Goal: Task Accomplishment & Management: Manage account settings

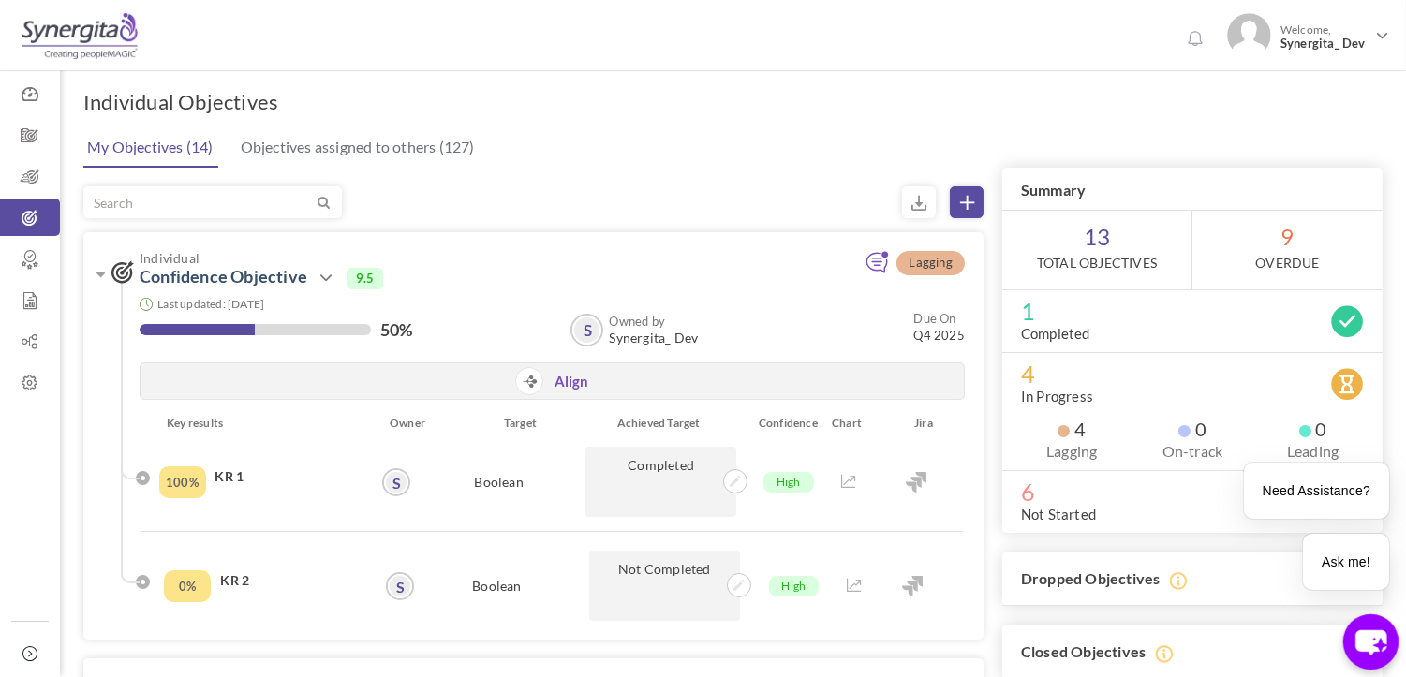
click at [1365, 643] on icon "chat-button" at bounding box center [1370, 642] width 31 height 25
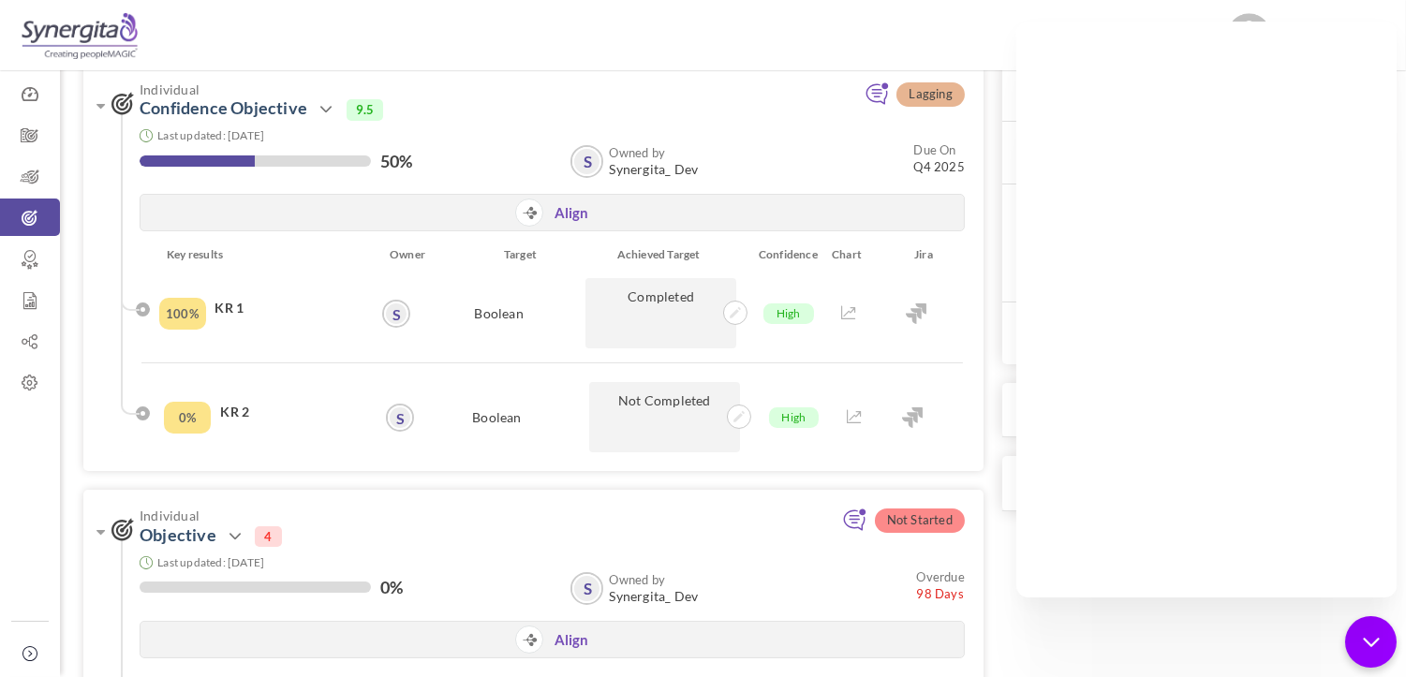
scroll to position [624, 0]
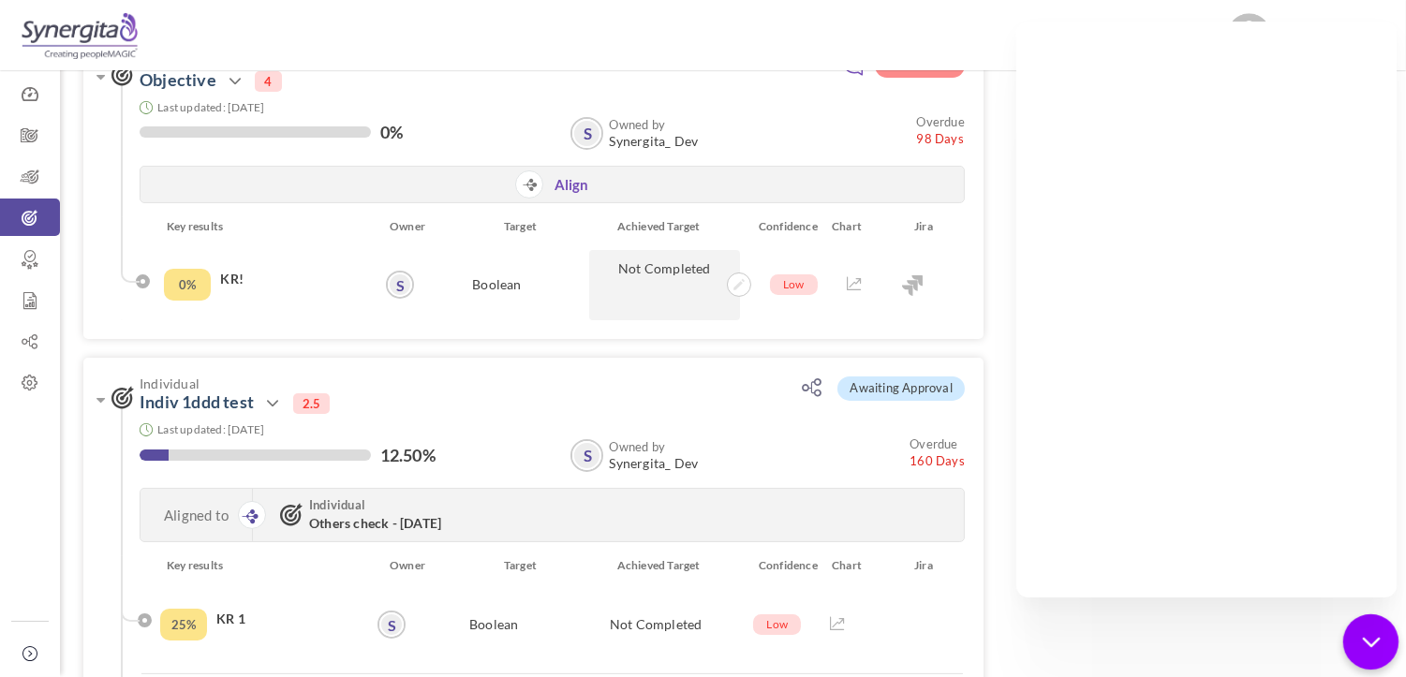
click at [1355, 639] on div "chat-button" at bounding box center [1370, 641] width 55 height 55
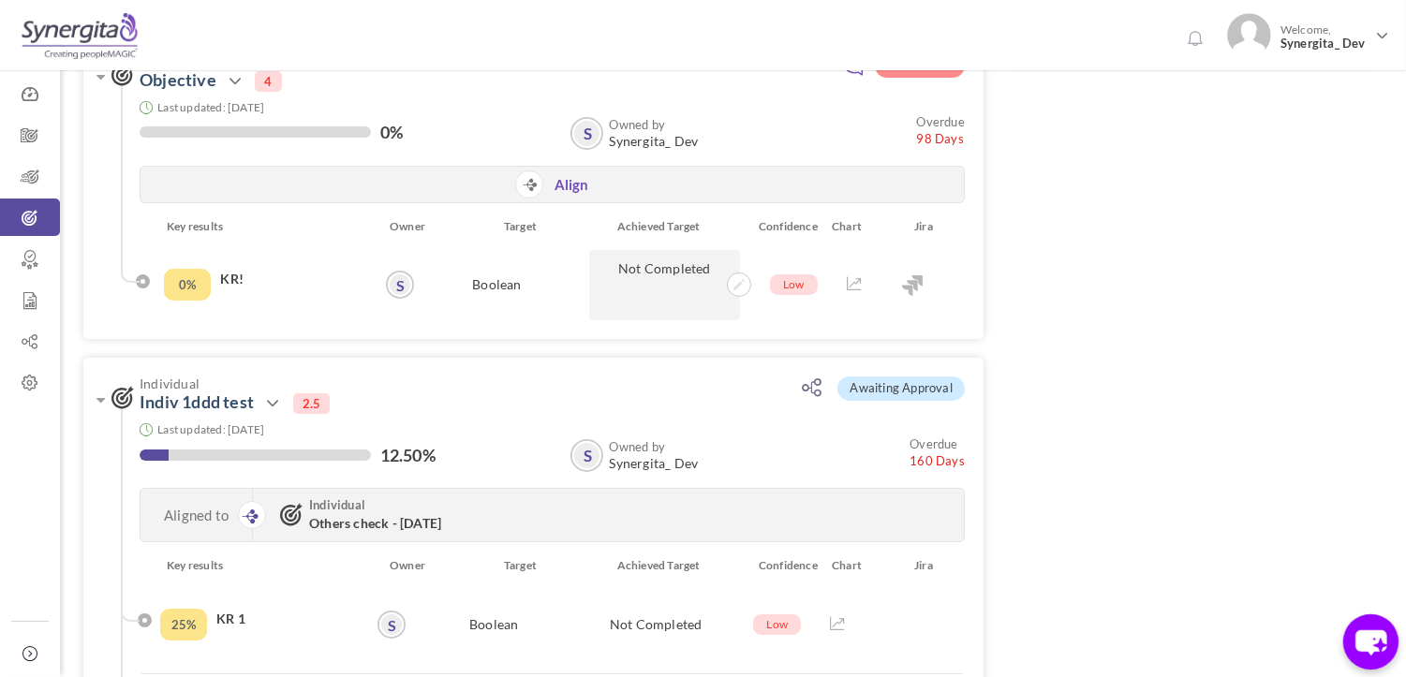
click at [1364, 652] on icon "chat-button" at bounding box center [1370, 642] width 31 height 25
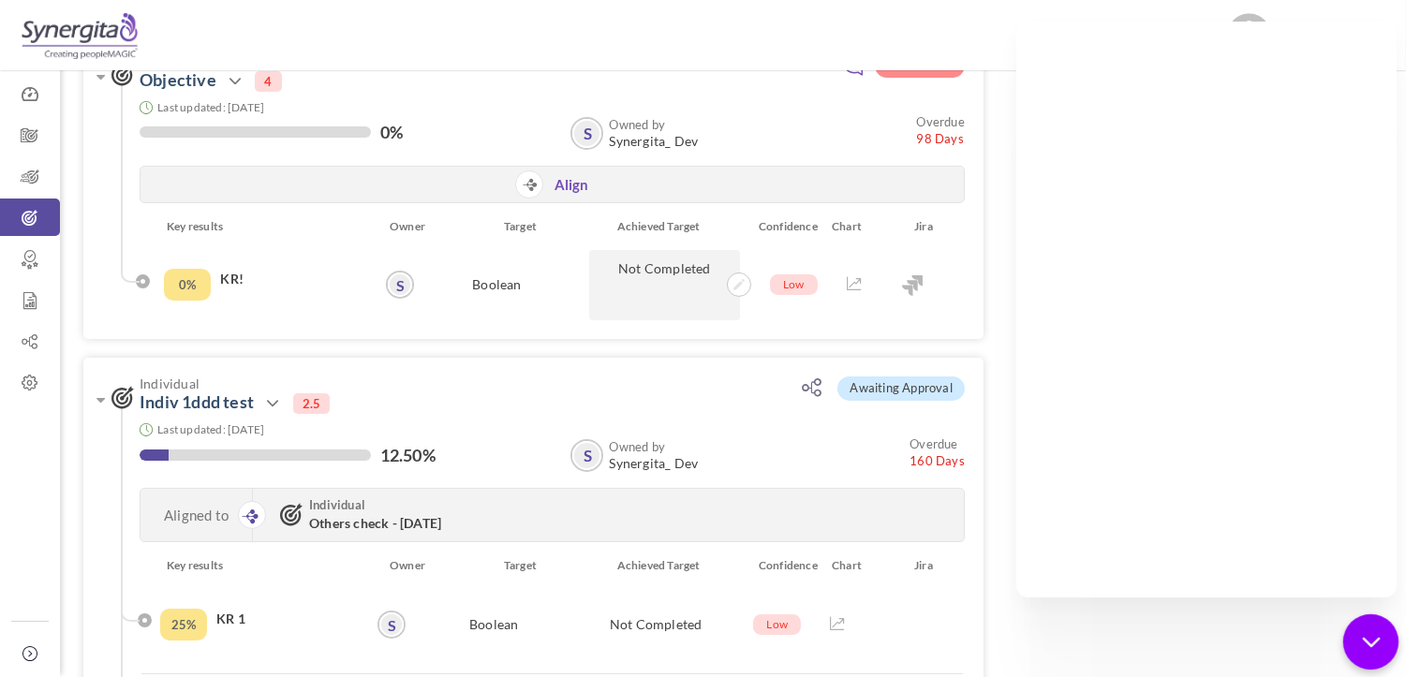
click at [1372, 643] on icon "chat-button" at bounding box center [1371, 642] width 24 height 24
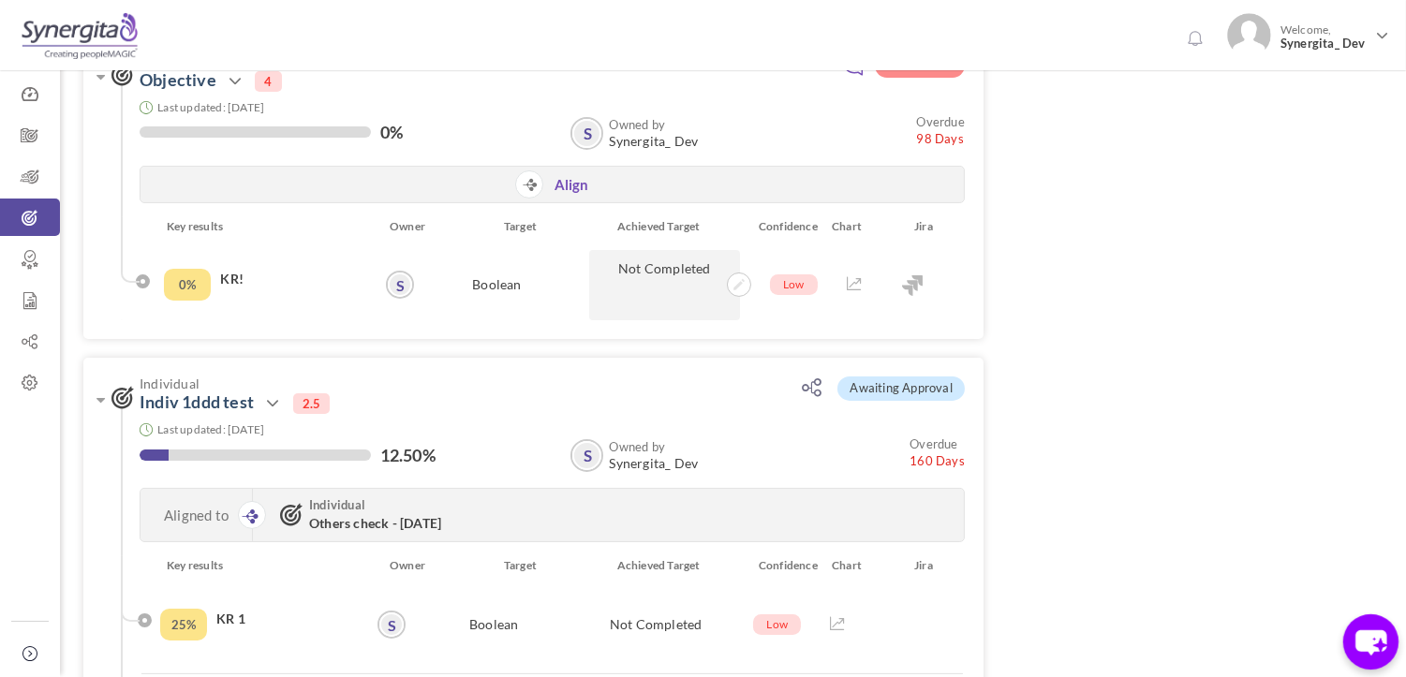
click at [1360, 642] on icon "chat-button" at bounding box center [1370, 642] width 31 height 25
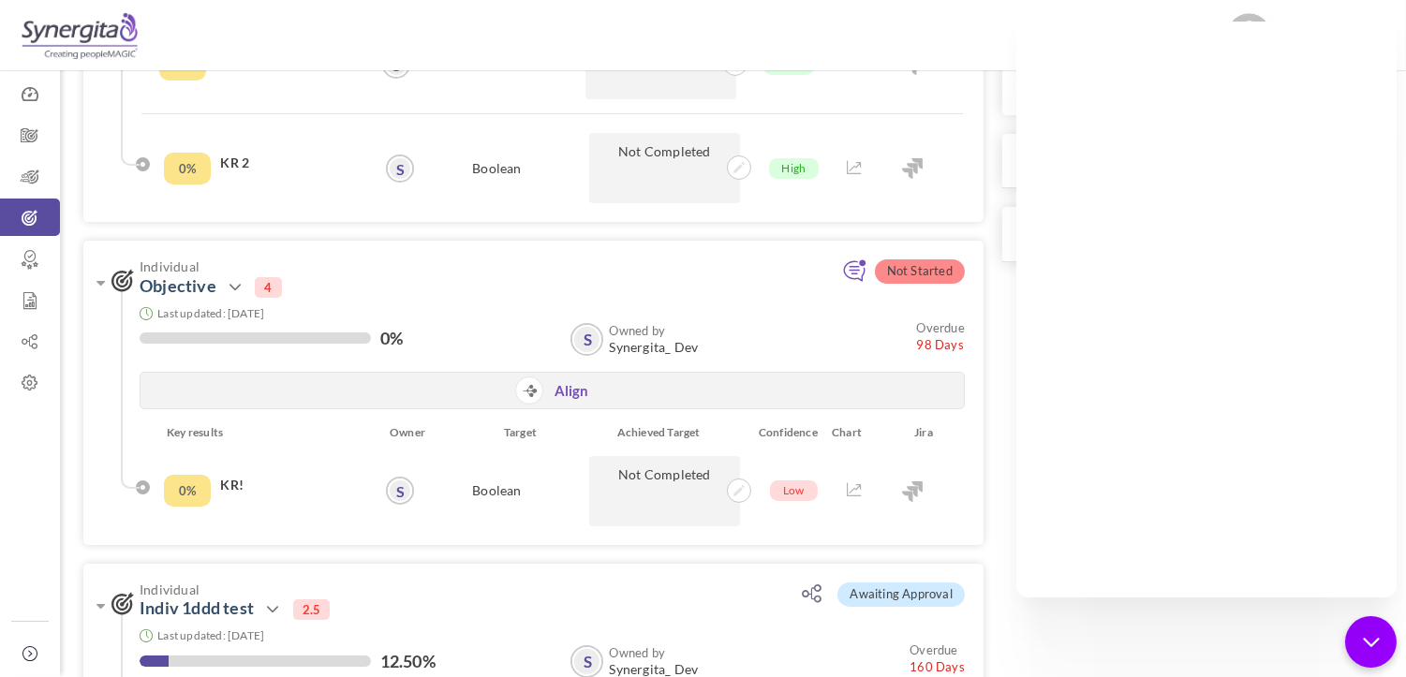
scroll to position [416, 0]
click at [1390, 656] on div "chat-button" at bounding box center [1370, 641] width 55 height 55
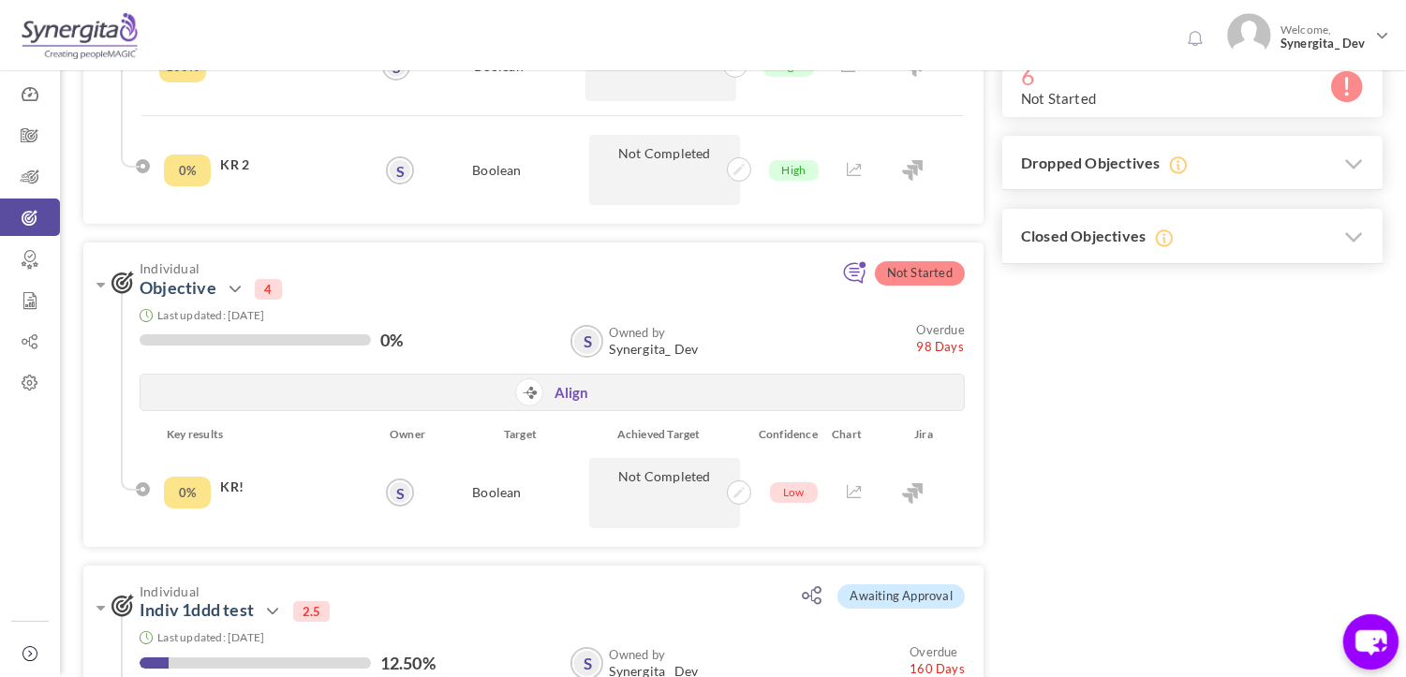
click at [1369, 647] on icon "chat-button" at bounding box center [1370, 642] width 31 height 25
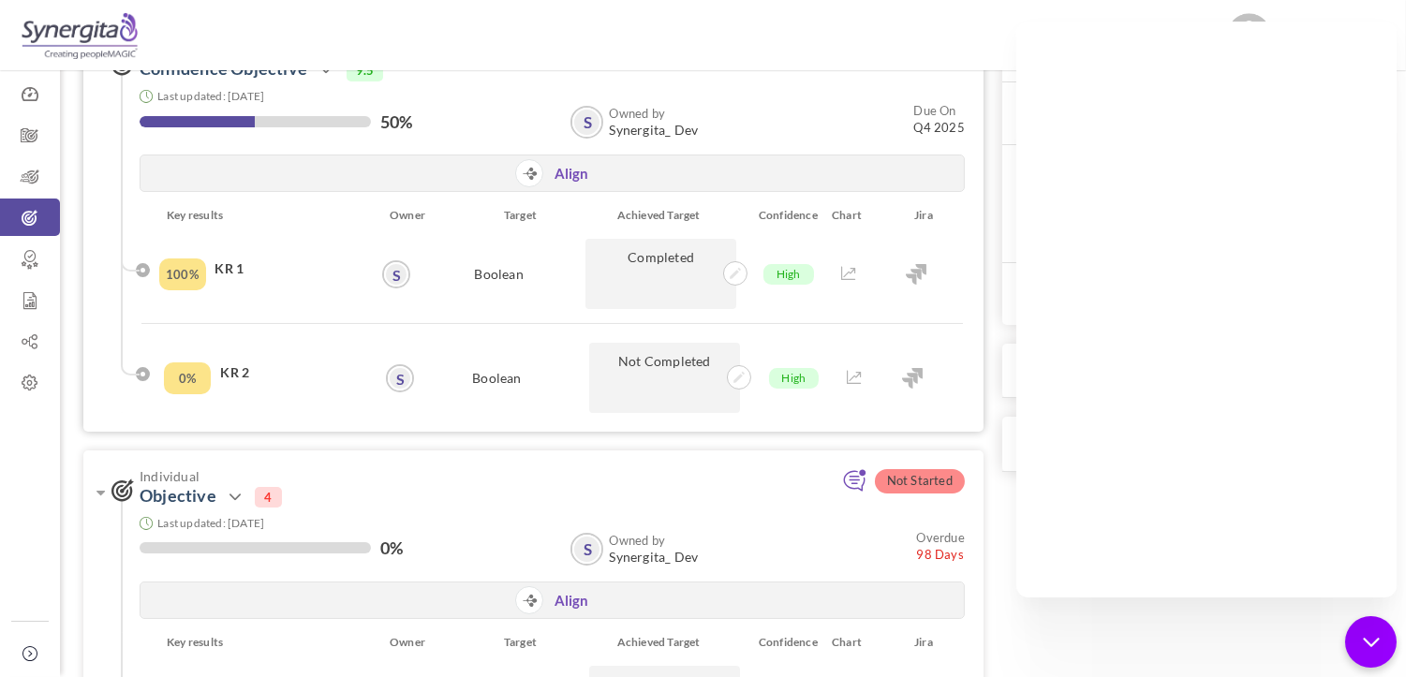
scroll to position [0, 0]
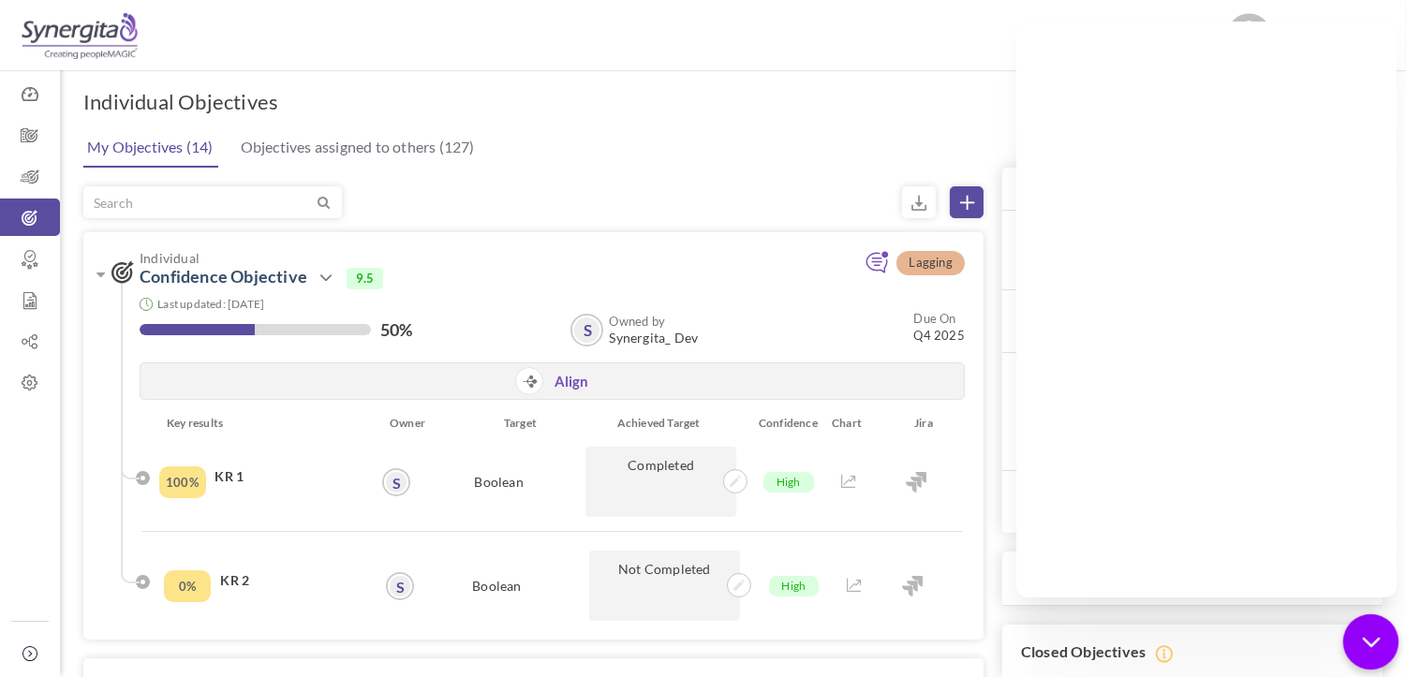
click at [1381, 629] on div "chat-button" at bounding box center [1370, 641] width 55 height 55
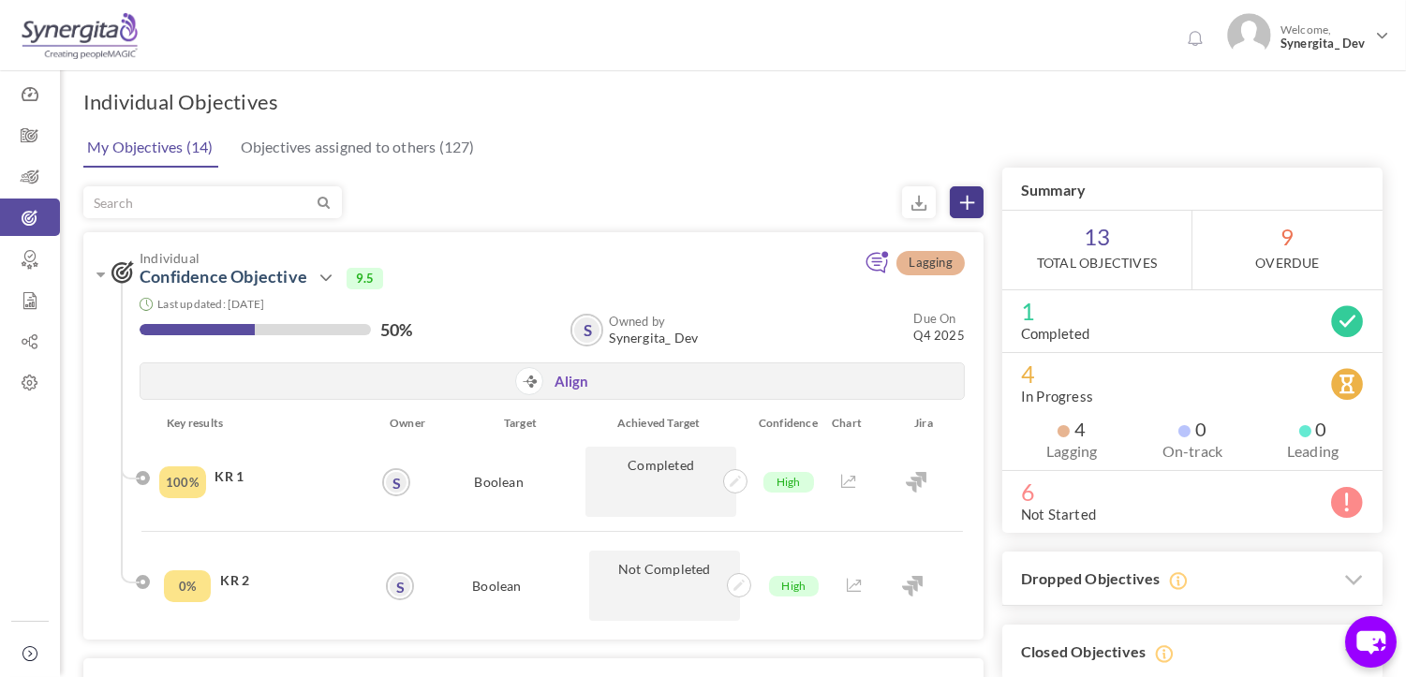
click at [976, 195] on link at bounding box center [967, 202] width 34 height 32
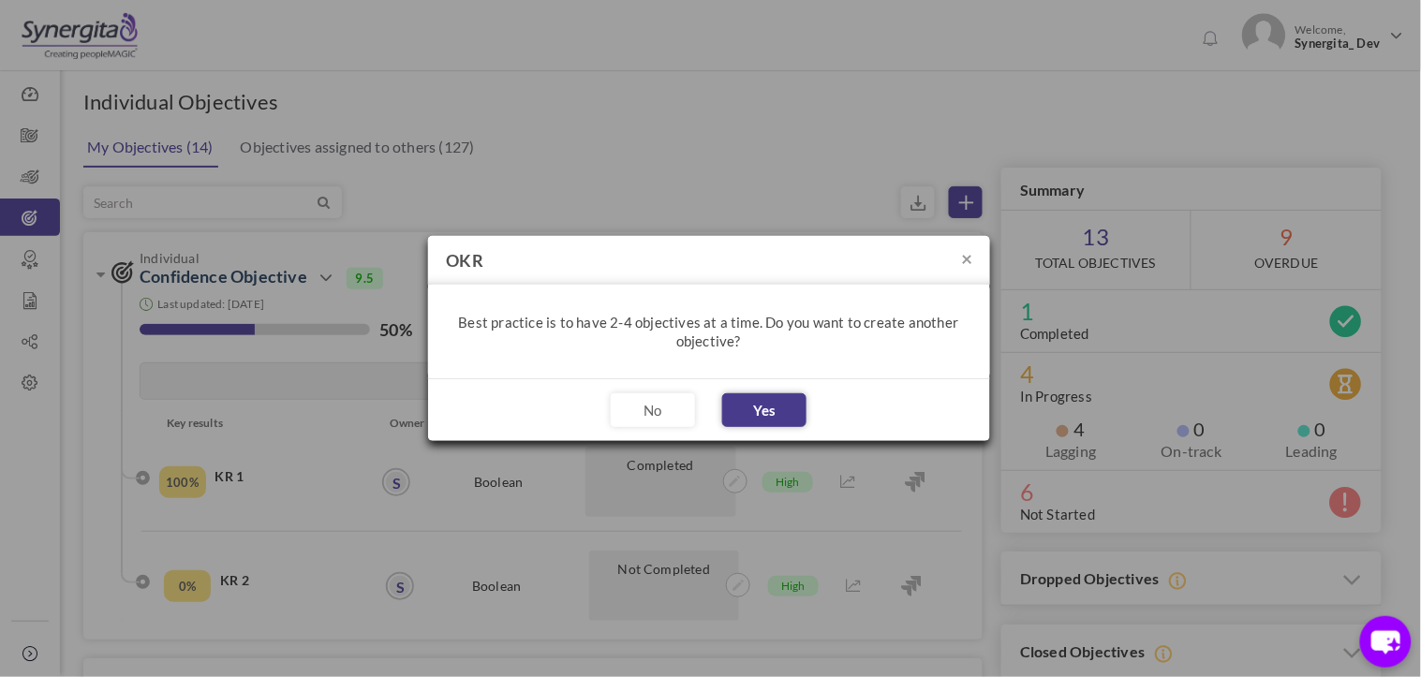
click at [797, 417] on button "Yes" at bounding box center [764, 410] width 84 height 34
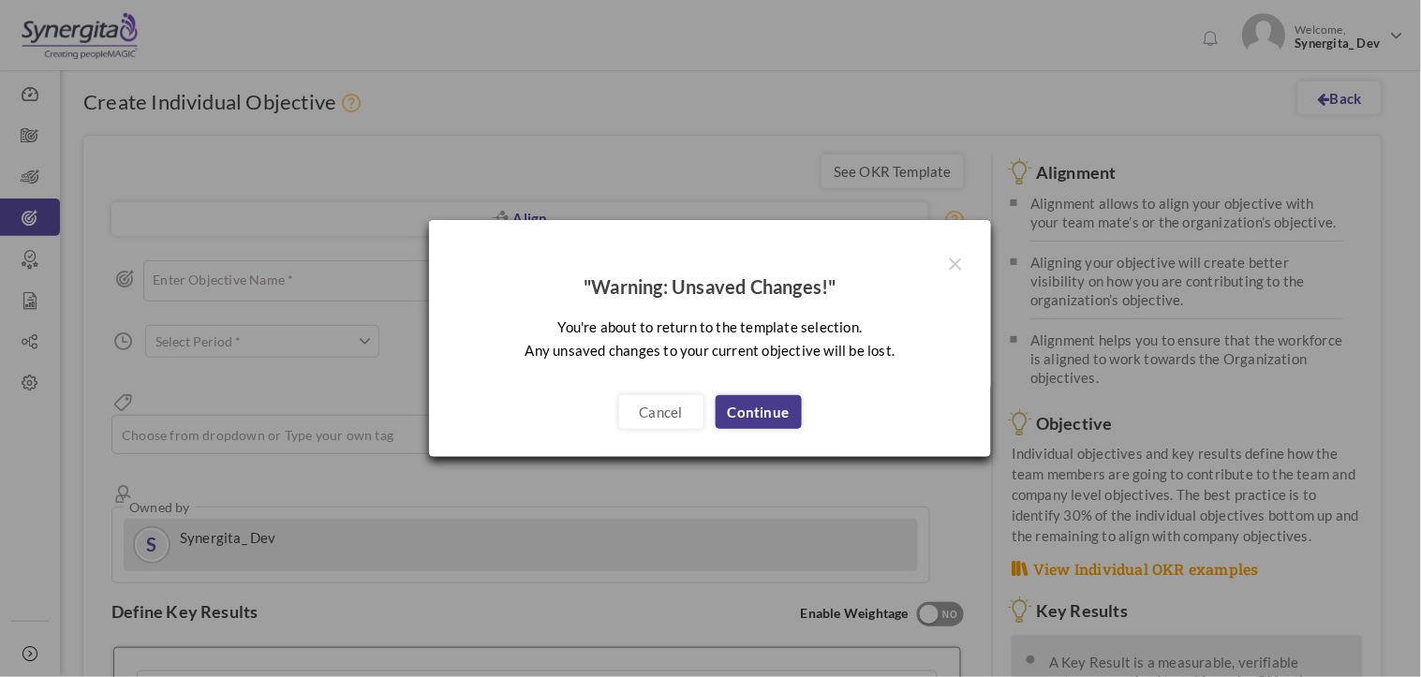
click at [769, 422] on link "Continue" at bounding box center [759, 412] width 86 height 34
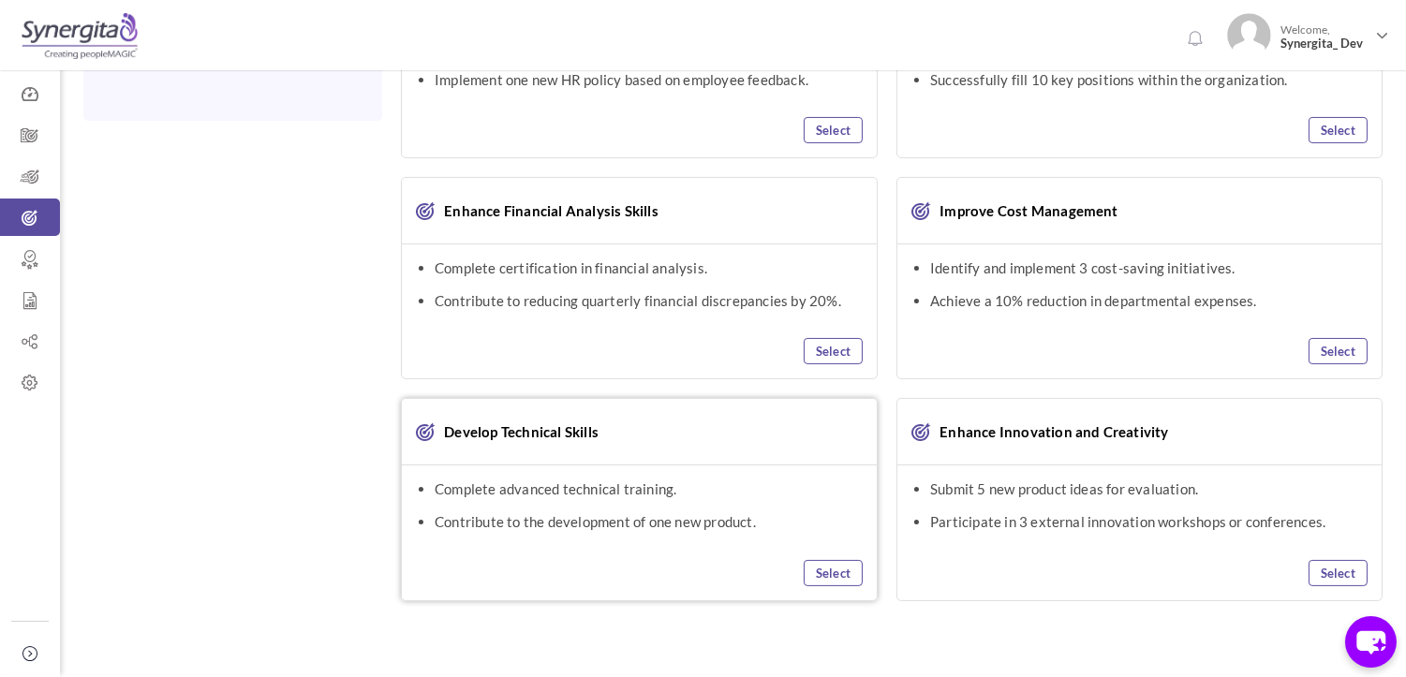
scroll to position [624, 0]
click at [1328, 349] on link "Select" at bounding box center [1338, 349] width 59 height 26
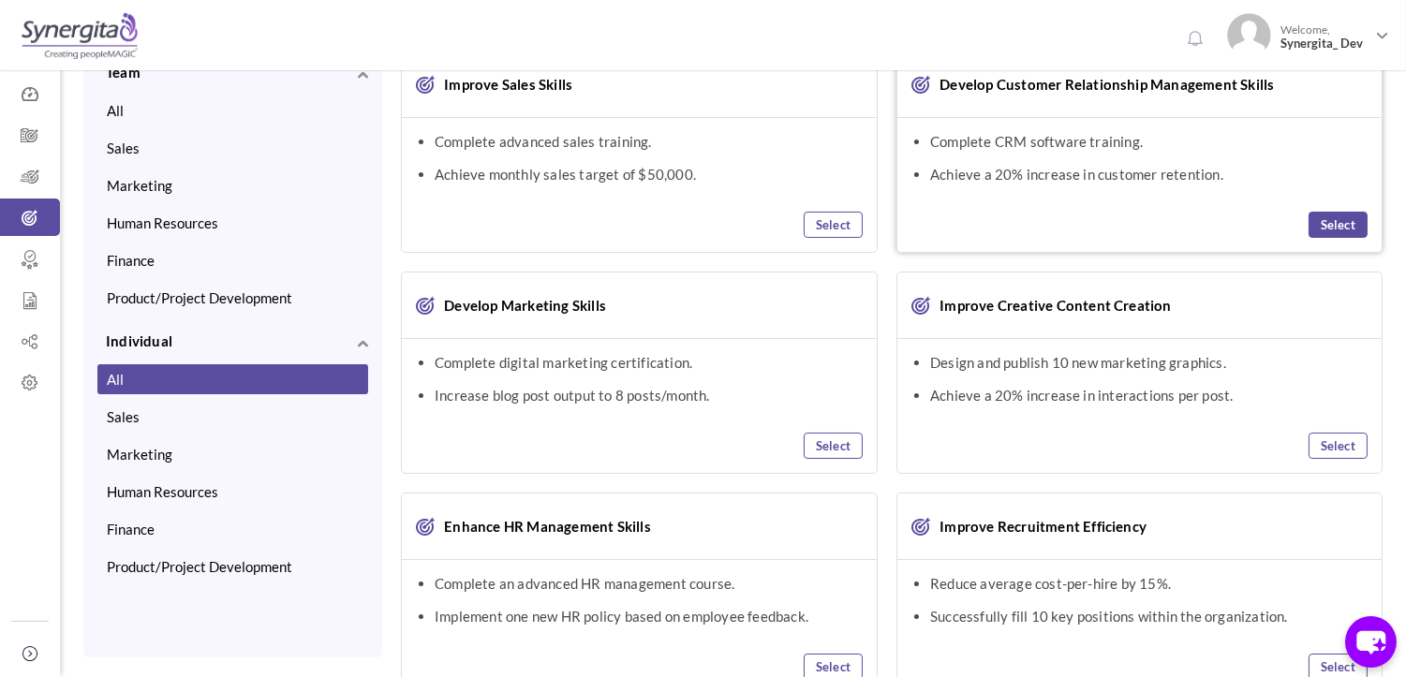
scroll to position [0, 0]
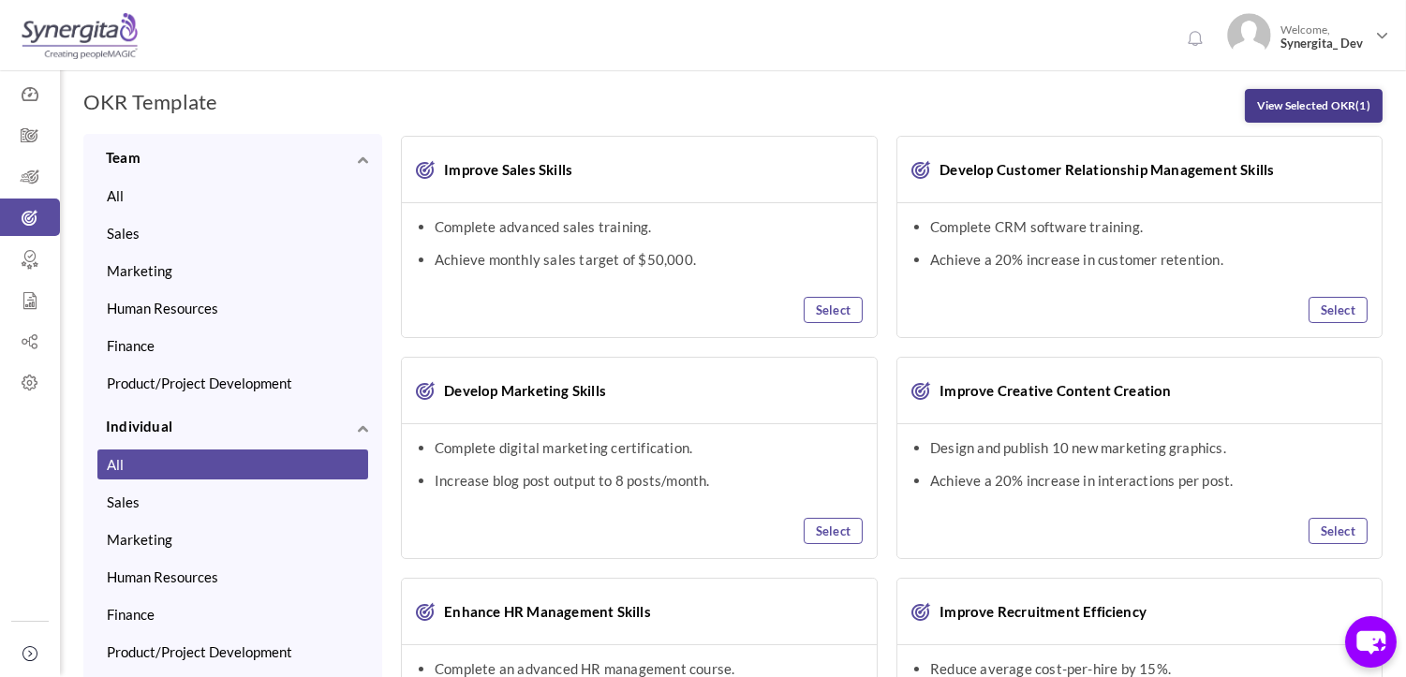
click at [1318, 109] on link "View Selected OKR (1)" at bounding box center [1314, 106] width 138 height 34
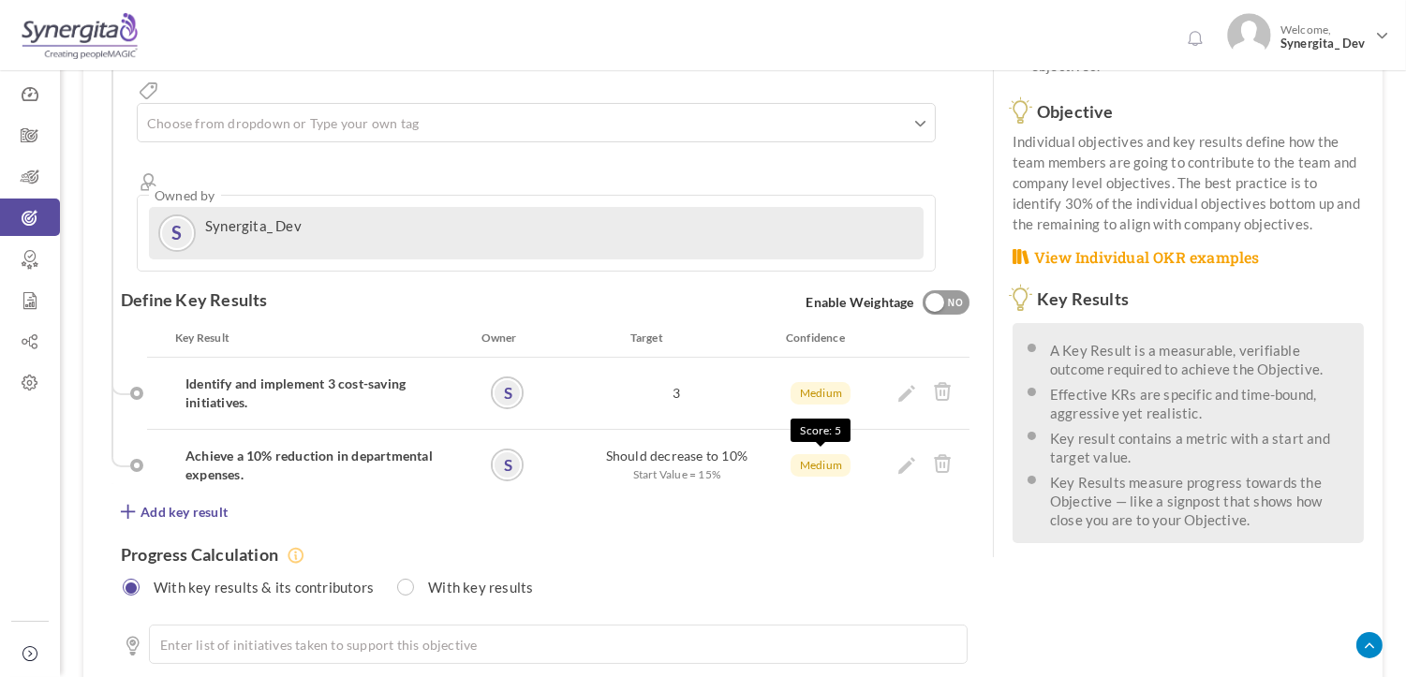
scroll to position [312, 0]
click at [943, 453] on icon at bounding box center [942, 463] width 19 height 21
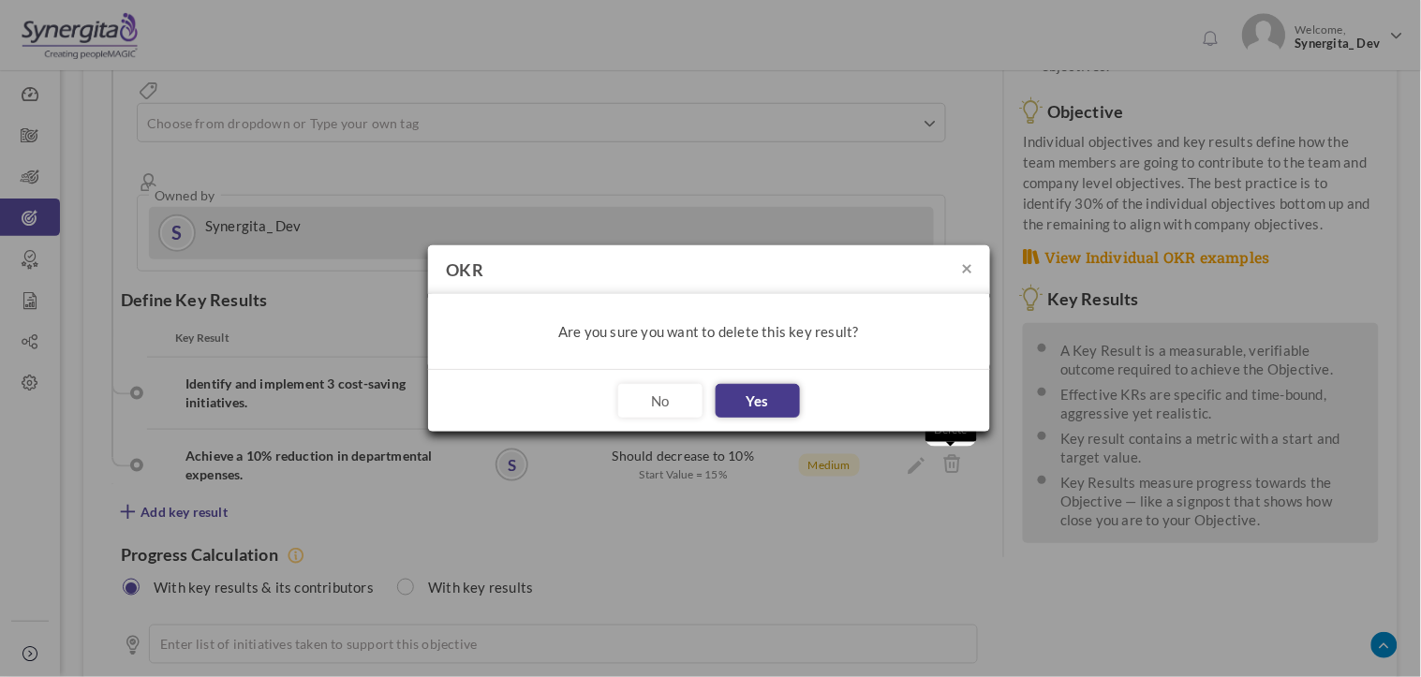
click at [756, 401] on button "Yes" at bounding box center [758, 401] width 84 height 34
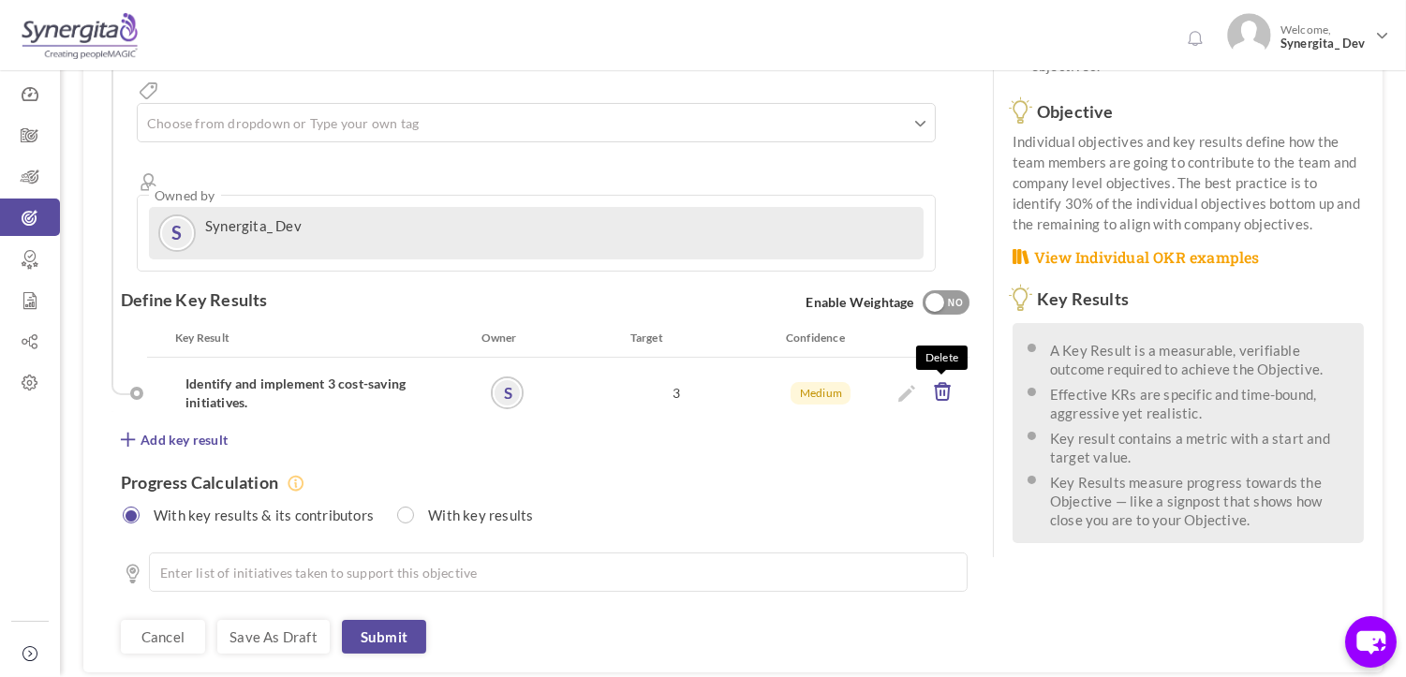
click at [939, 381] on icon at bounding box center [942, 391] width 19 height 21
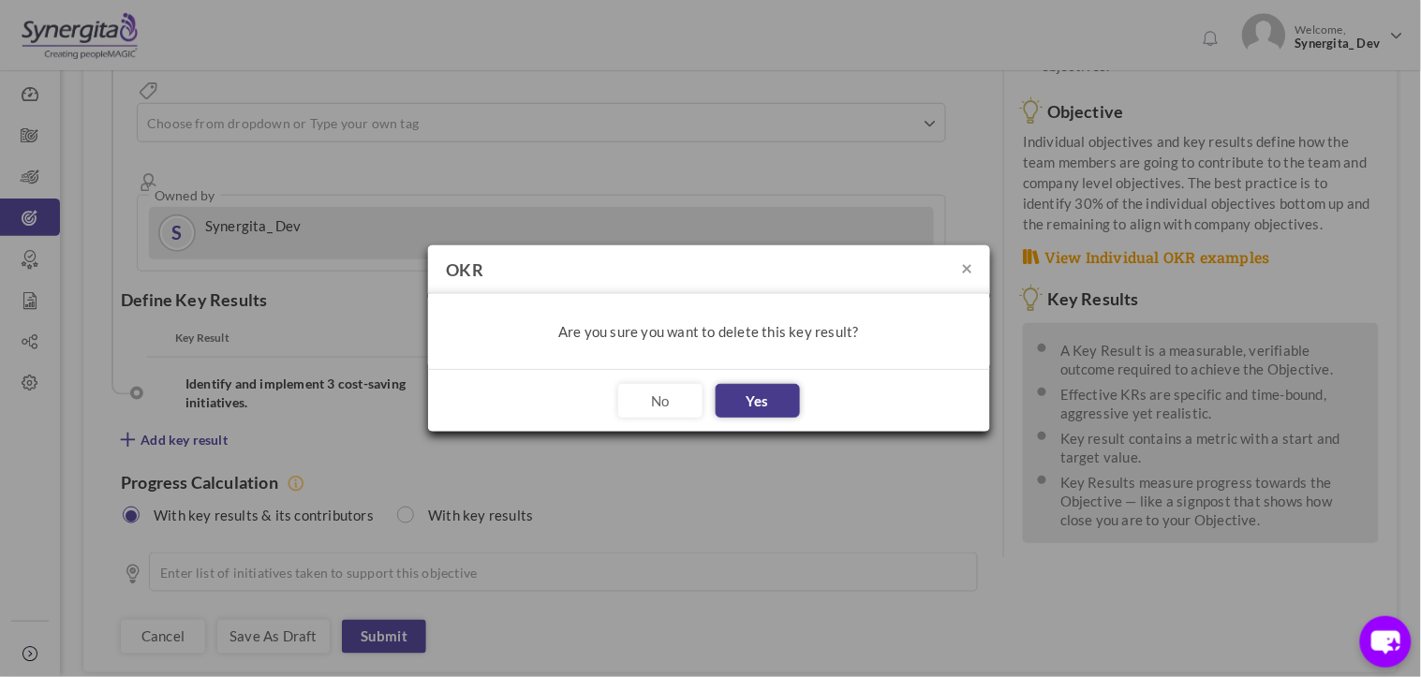
click at [781, 407] on button "Yes" at bounding box center [758, 401] width 84 height 34
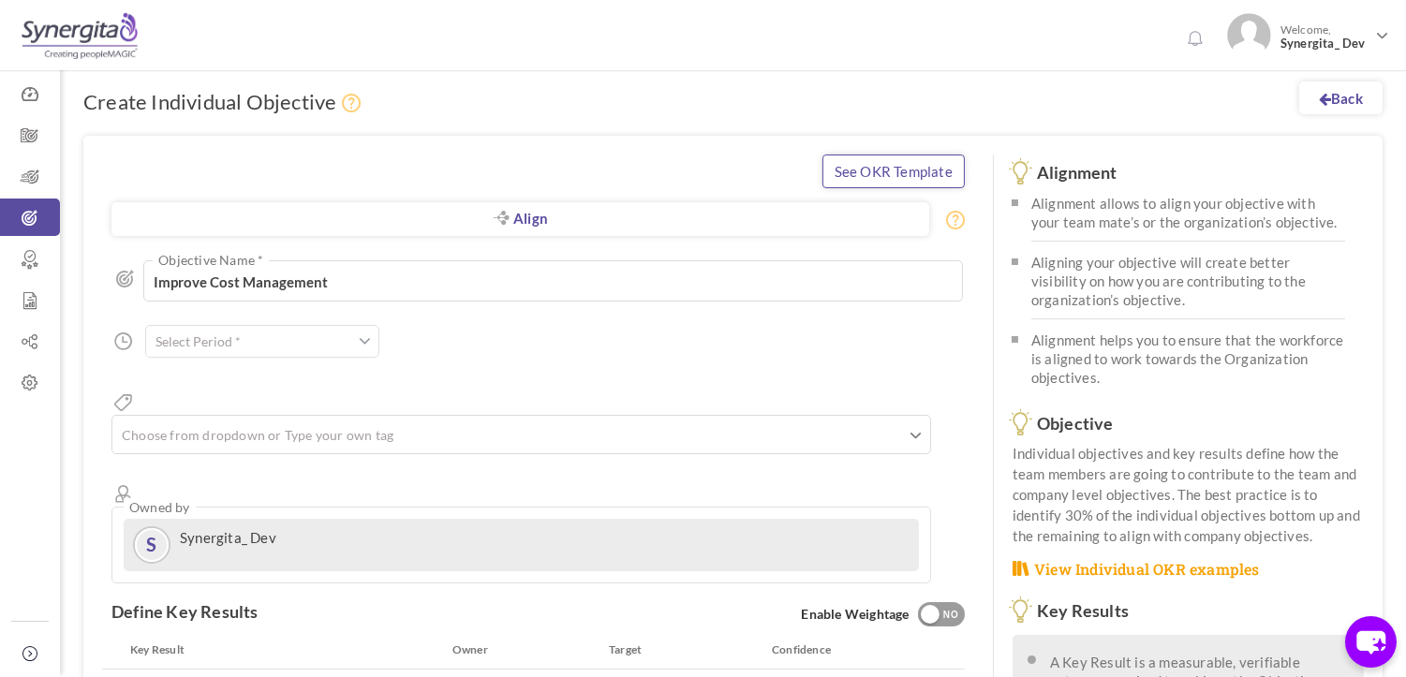
click at [915, 171] on link "See OKR Template" at bounding box center [893, 172] width 142 height 34
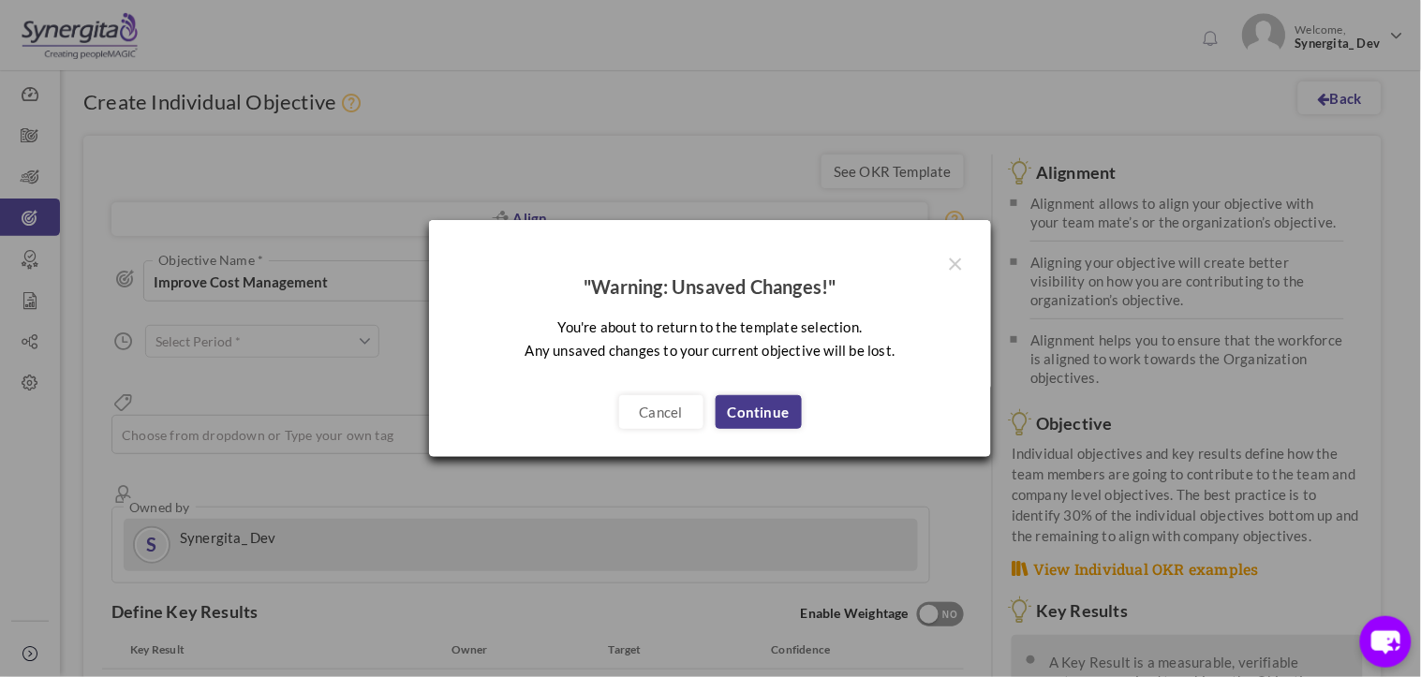
click at [785, 408] on link "Continue" at bounding box center [759, 412] width 86 height 34
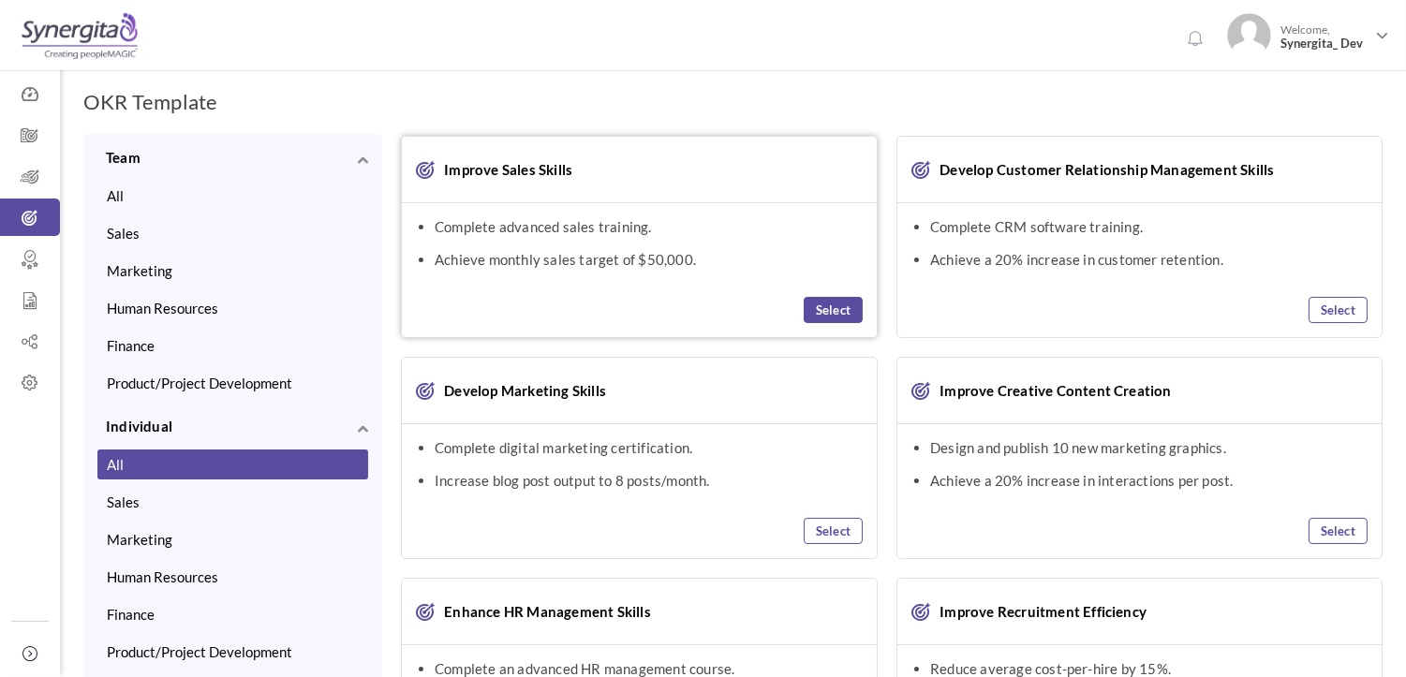
click at [835, 309] on link "Select" at bounding box center [833, 310] width 59 height 26
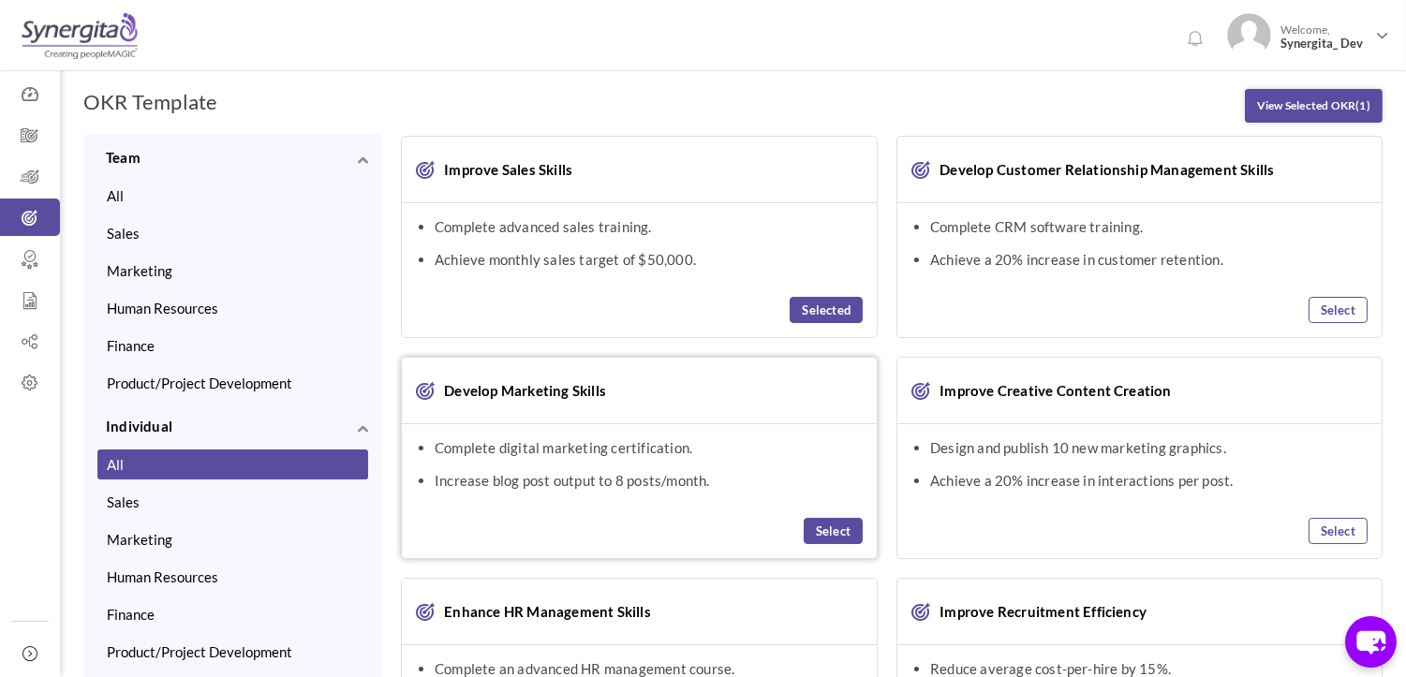
click at [836, 535] on link "Select" at bounding box center [833, 531] width 59 height 26
click at [1260, 107] on link "View Selected OKR (2)" at bounding box center [1314, 106] width 138 height 34
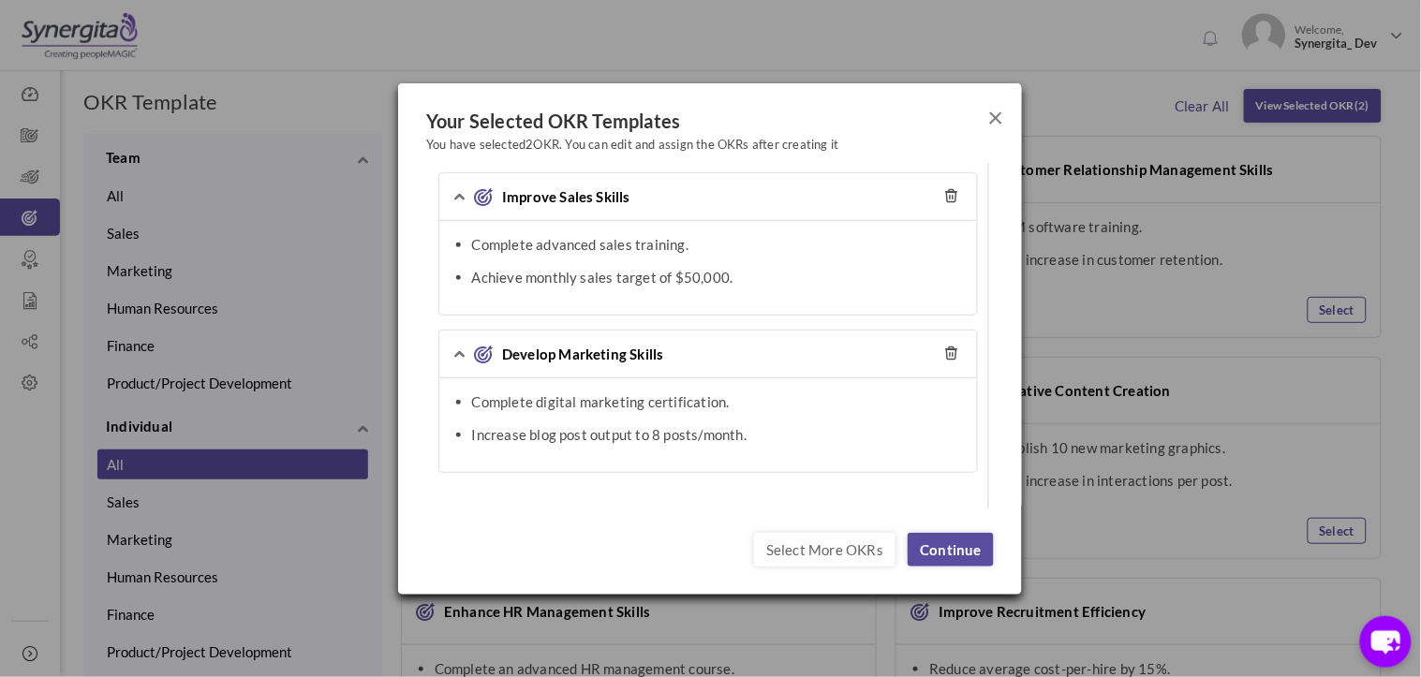
click at [988, 122] on button "×" at bounding box center [995, 116] width 16 height 28
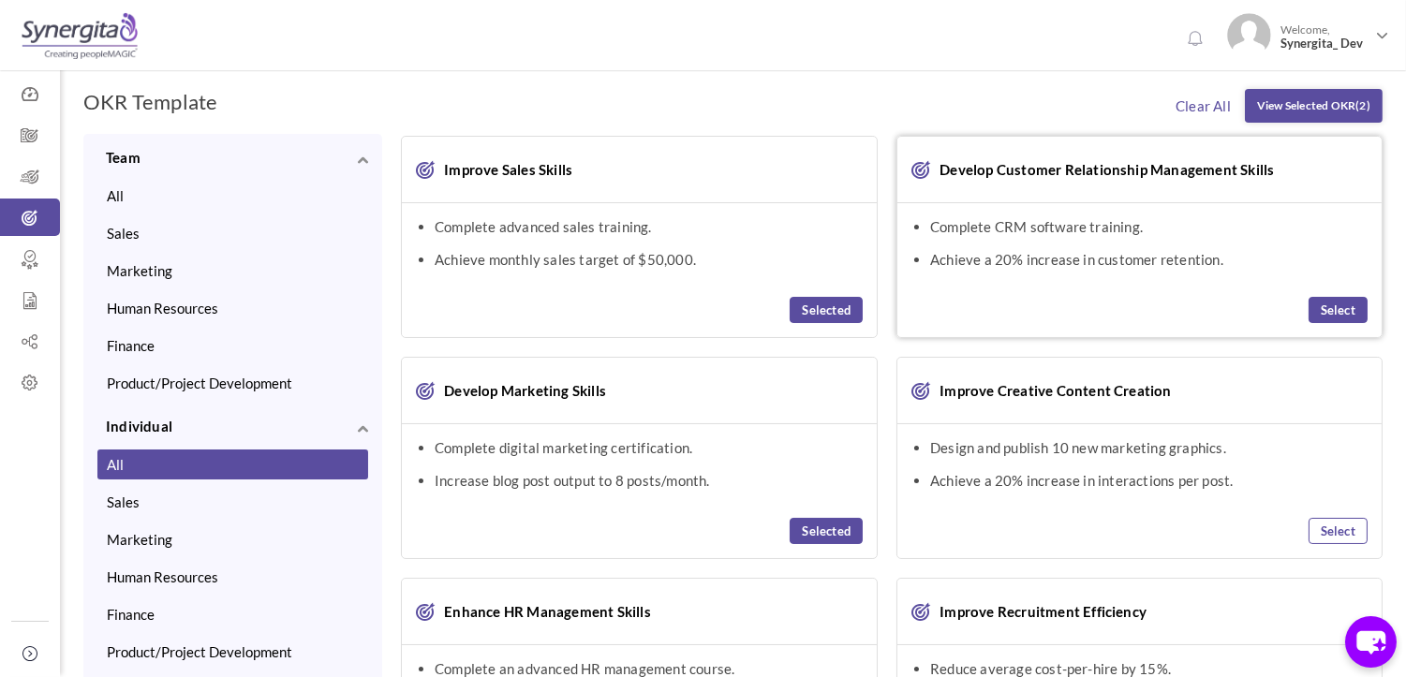
click at [1332, 309] on link "Select" at bounding box center [1338, 310] width 59 height 26
click at [1351, 106] on link "View Selected OKR (3)" at bounding box center [1314, 106] width 138 height 34
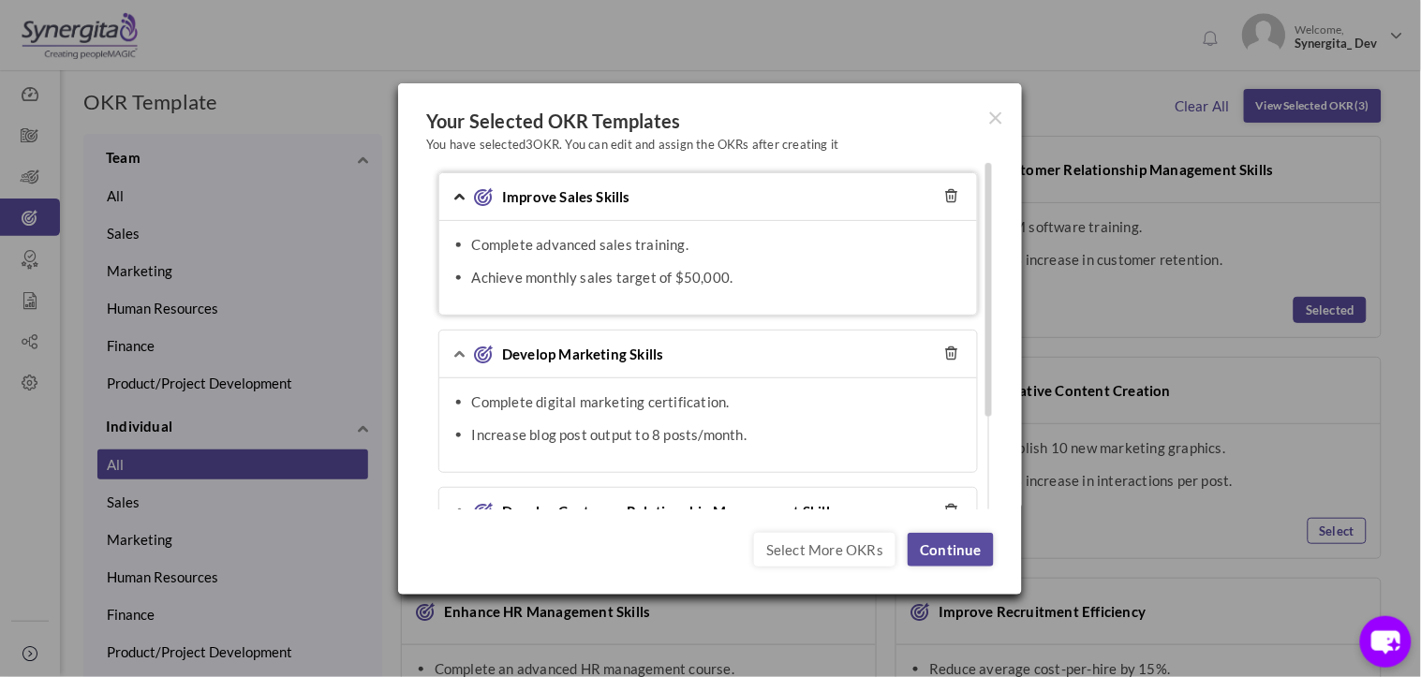
click at [453, 192] on icon at bounding box center [458, 195] width 11 height 7
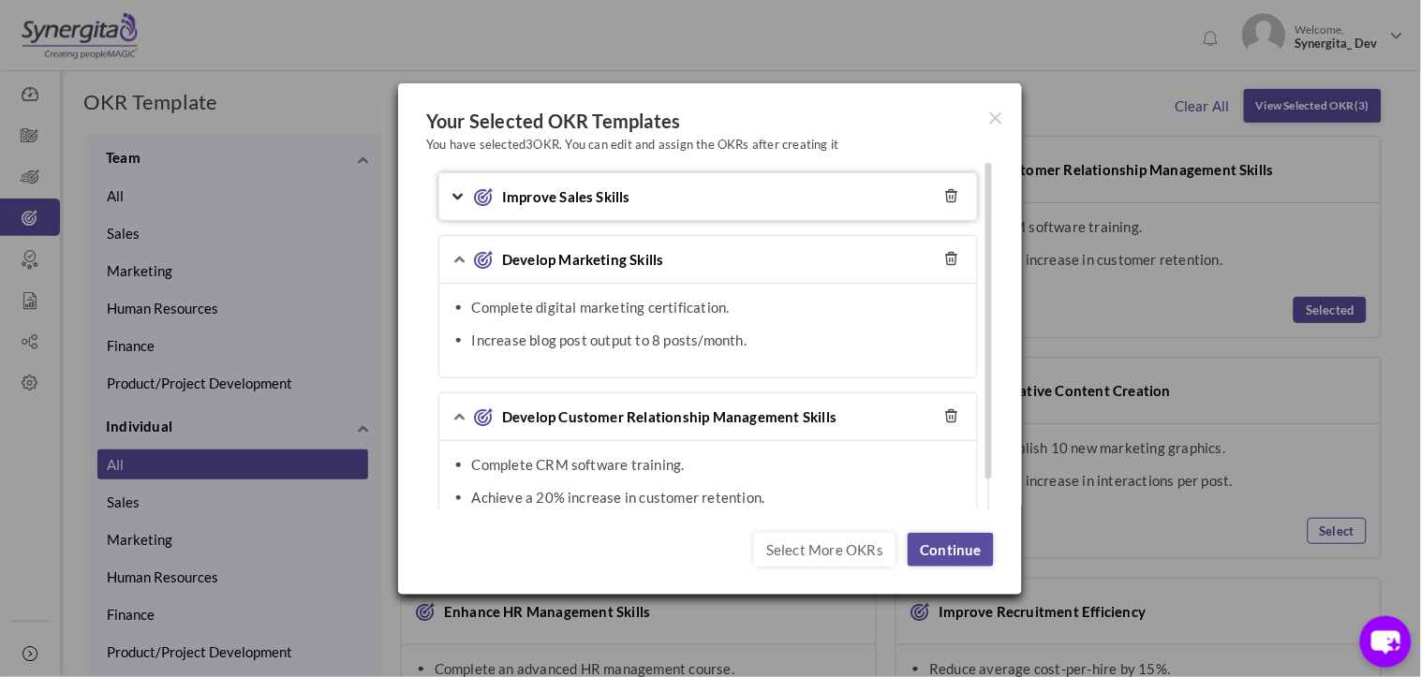
click at [462, 197] on icon at bounding box center [458, 197] width 11 height 7
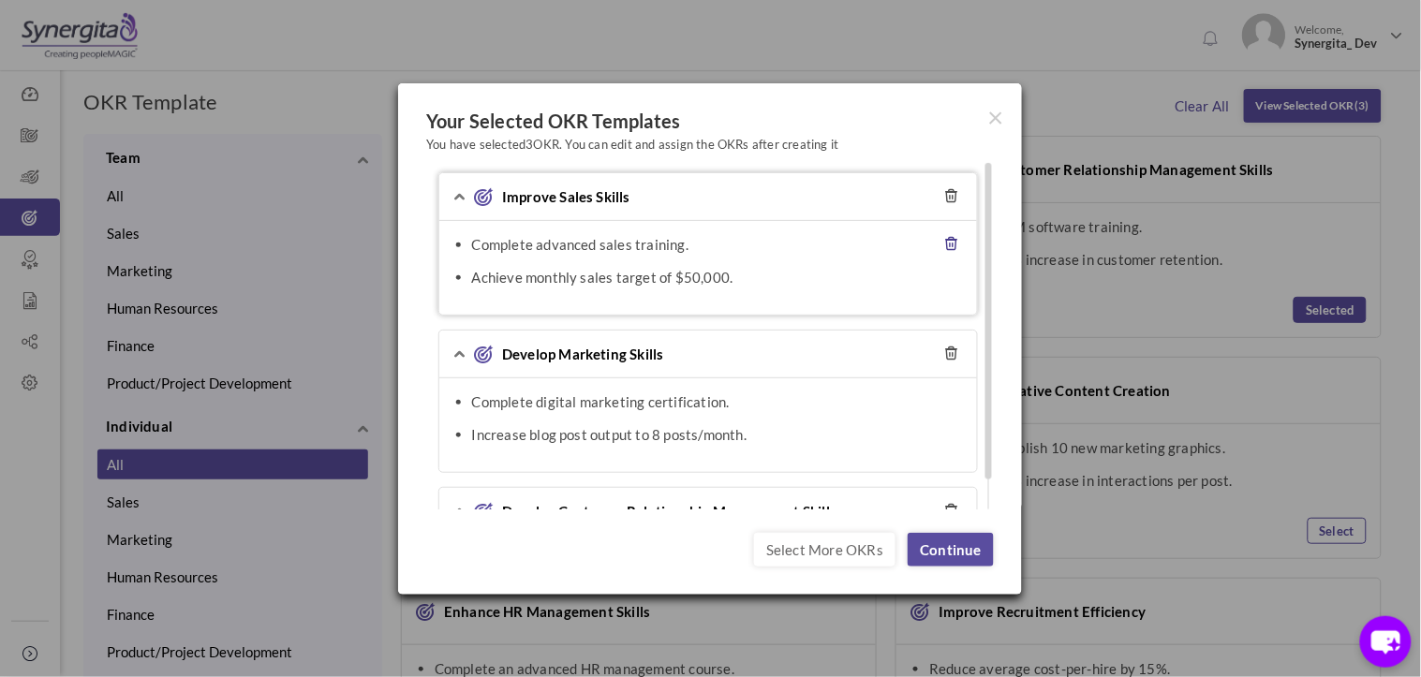
click at [948, 245] on icon at bounding box center [950, 243] width 13 height 15
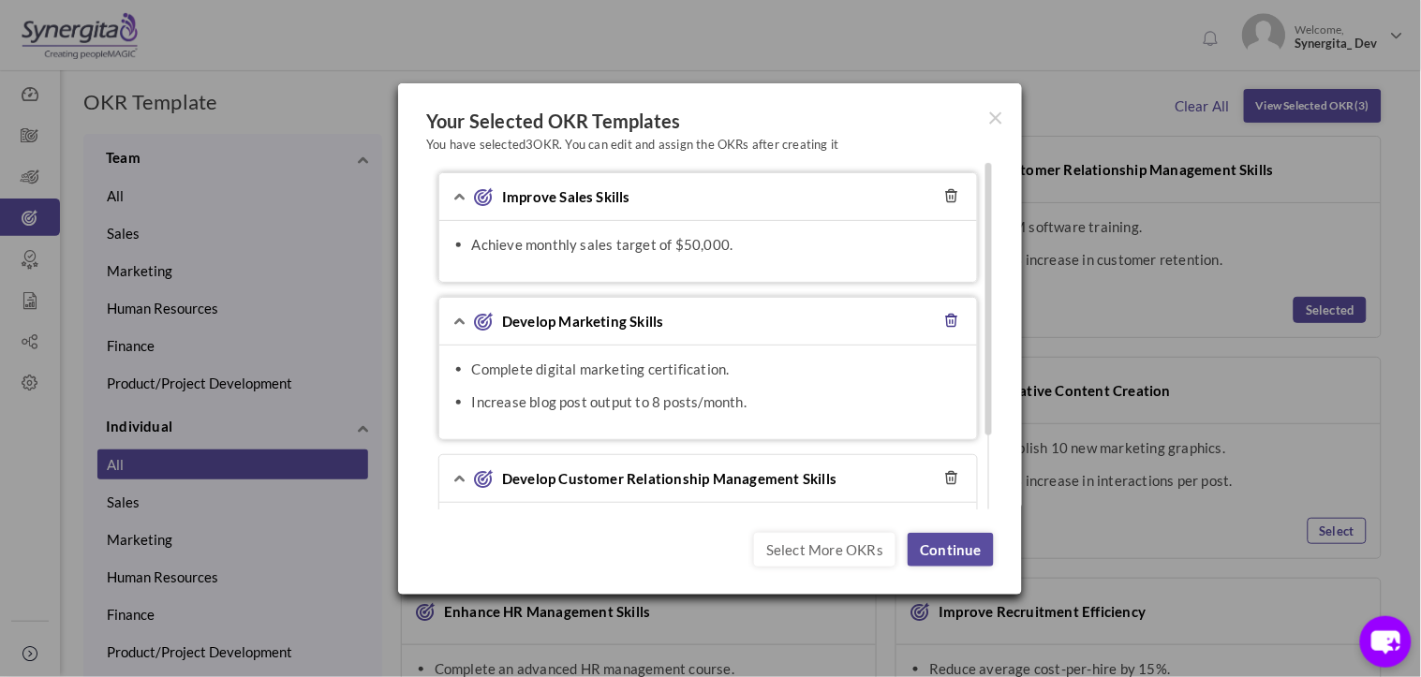
click at [953, 319] on icon at bounding box center [950, 320] width 13 height 15
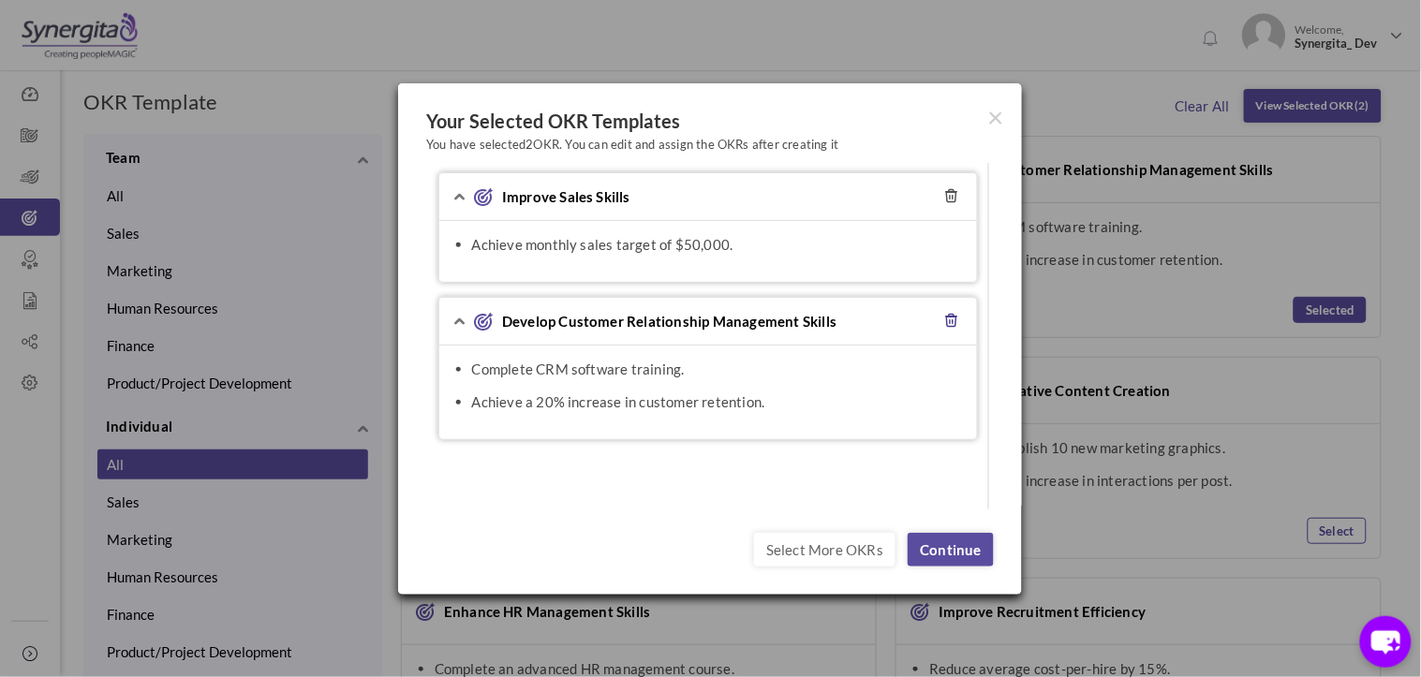
click at [953, 319] on icon at bounding box center [950, 320] width 13 height 15
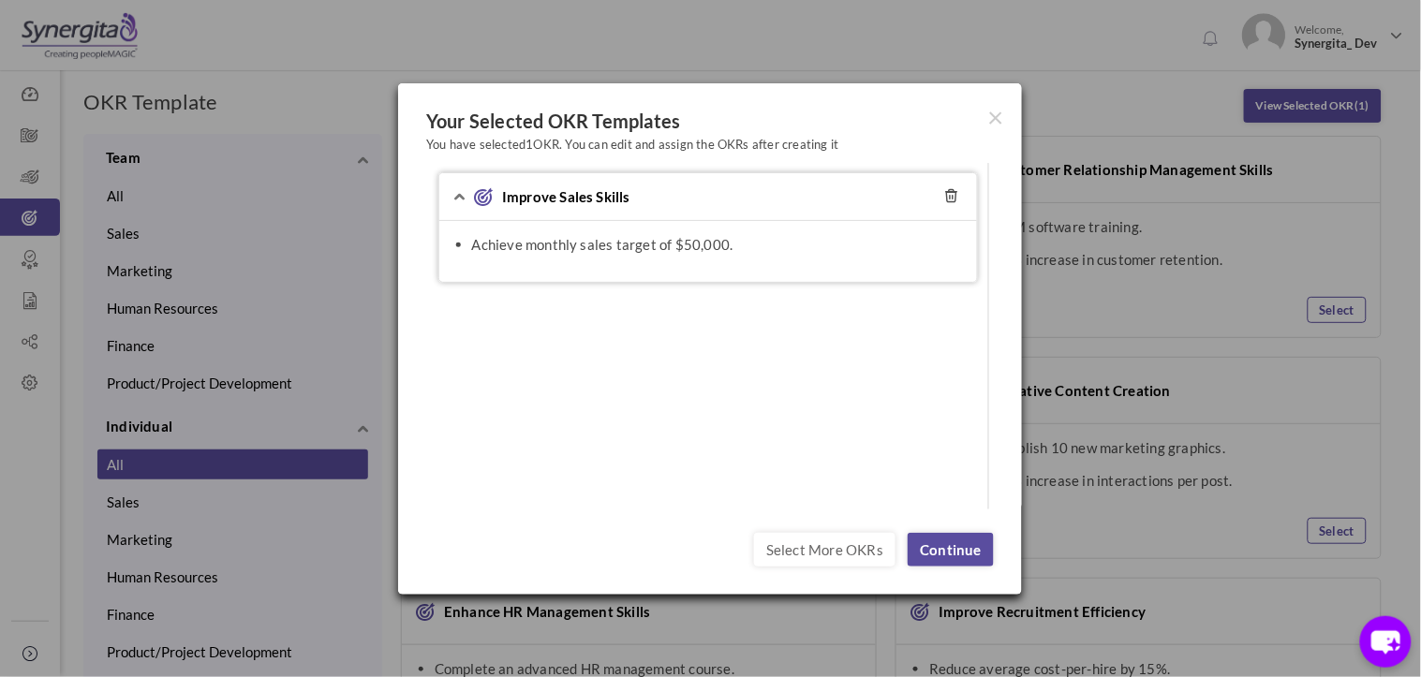
click at [972, 551] on link "Continue" at bounding box center [951, 550] width 86 height 34
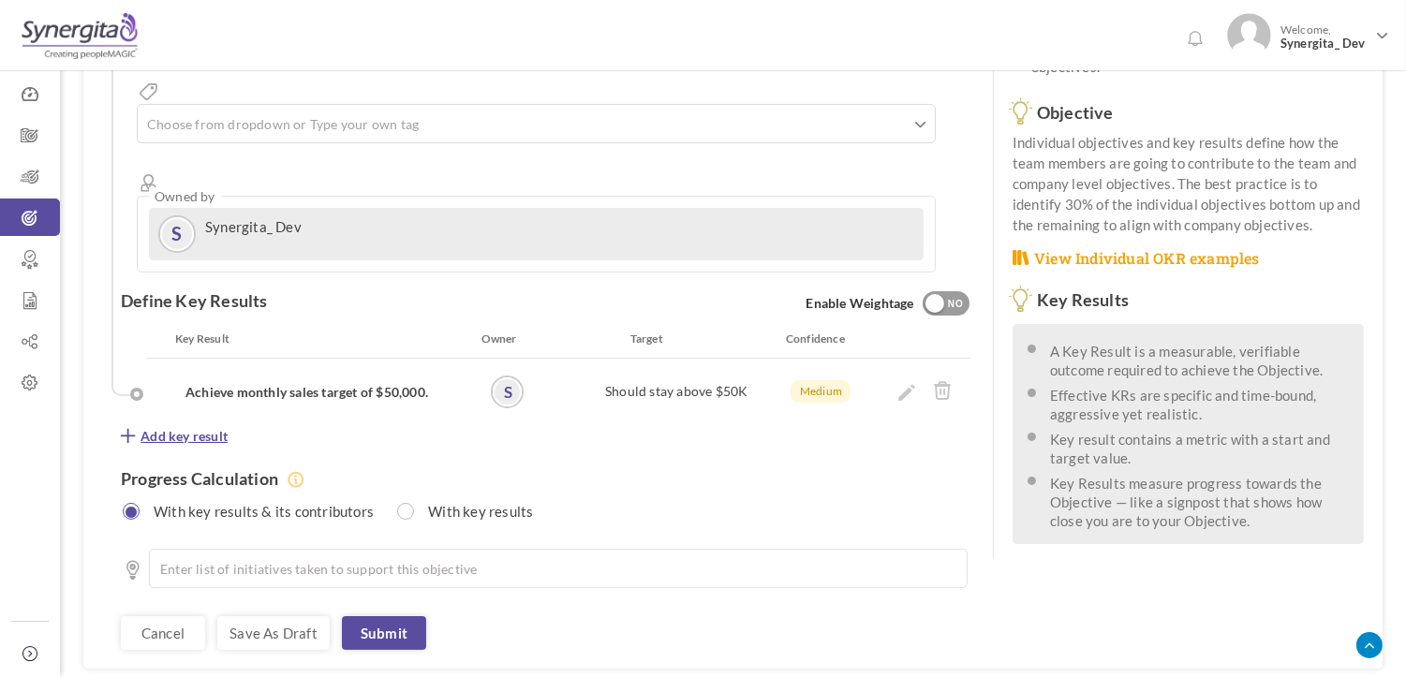
scroll to position [312, 0]
drag, startPoint x: 372, startPoint y: 341, endPoint x: 669, endPoint y: 326, distance: 297.3
click at [669, 375] on div "Achieve monthly sales target of $50,000. S Should stay above $50K Medium 0%" at bounding box center [565, 391] width 808 height 33
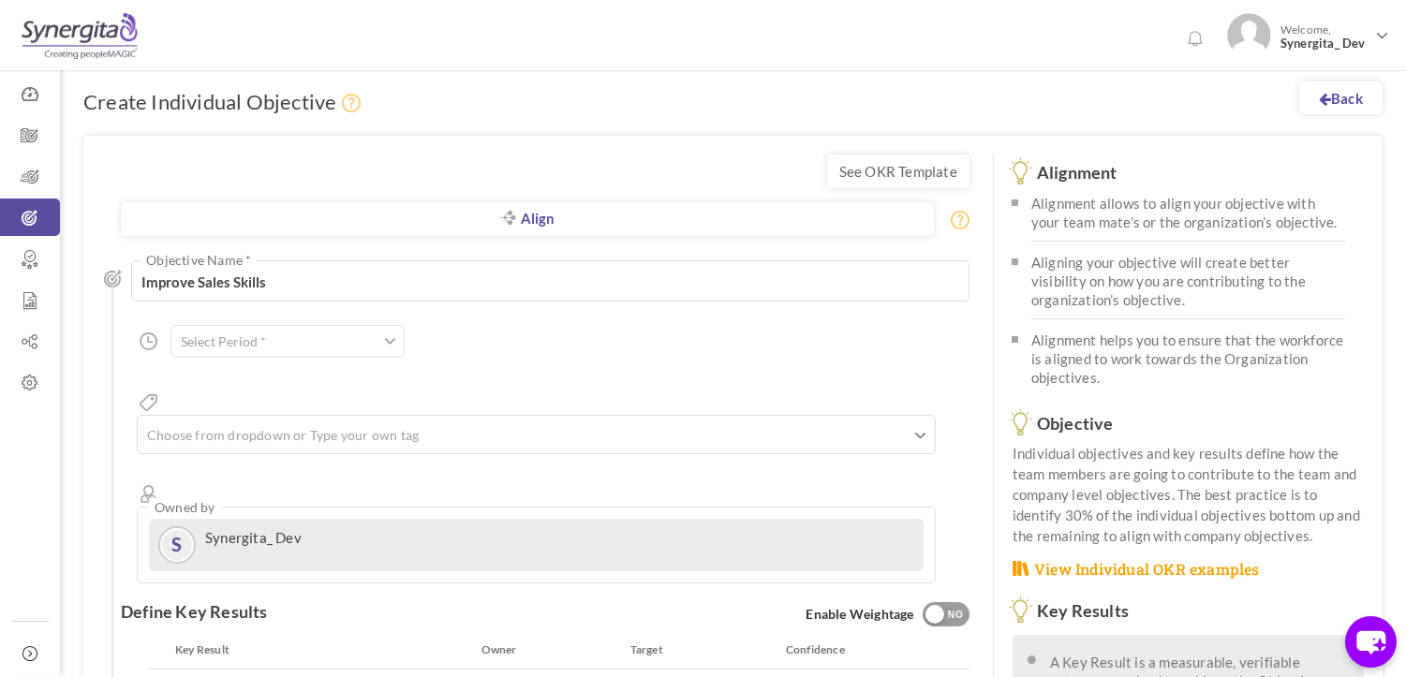
click at [248, 345] on input "text" at bounding box center [287, 341] width 234 height 33
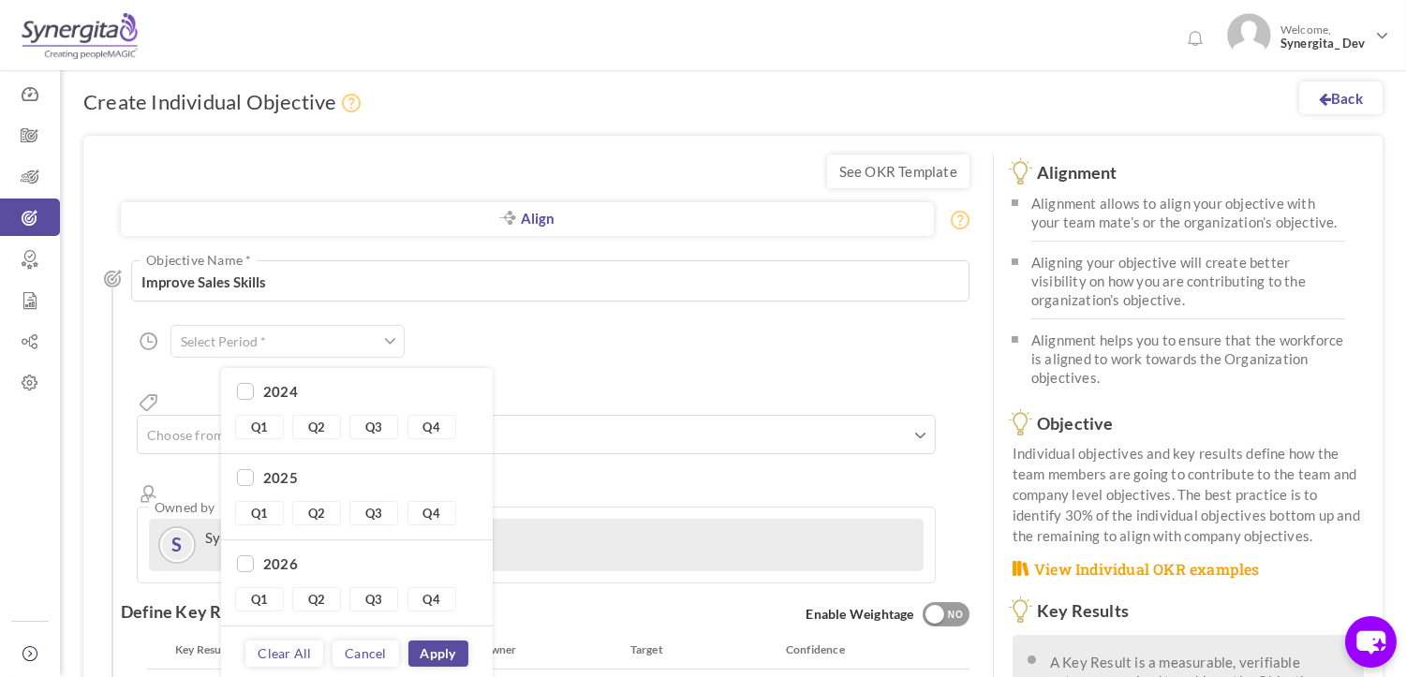
click at [562, 314] on div "Align Objective All Company Team Individual Choose Objective Improve Sales Skil…" at bounding box center [545, 412] width 849 height 342
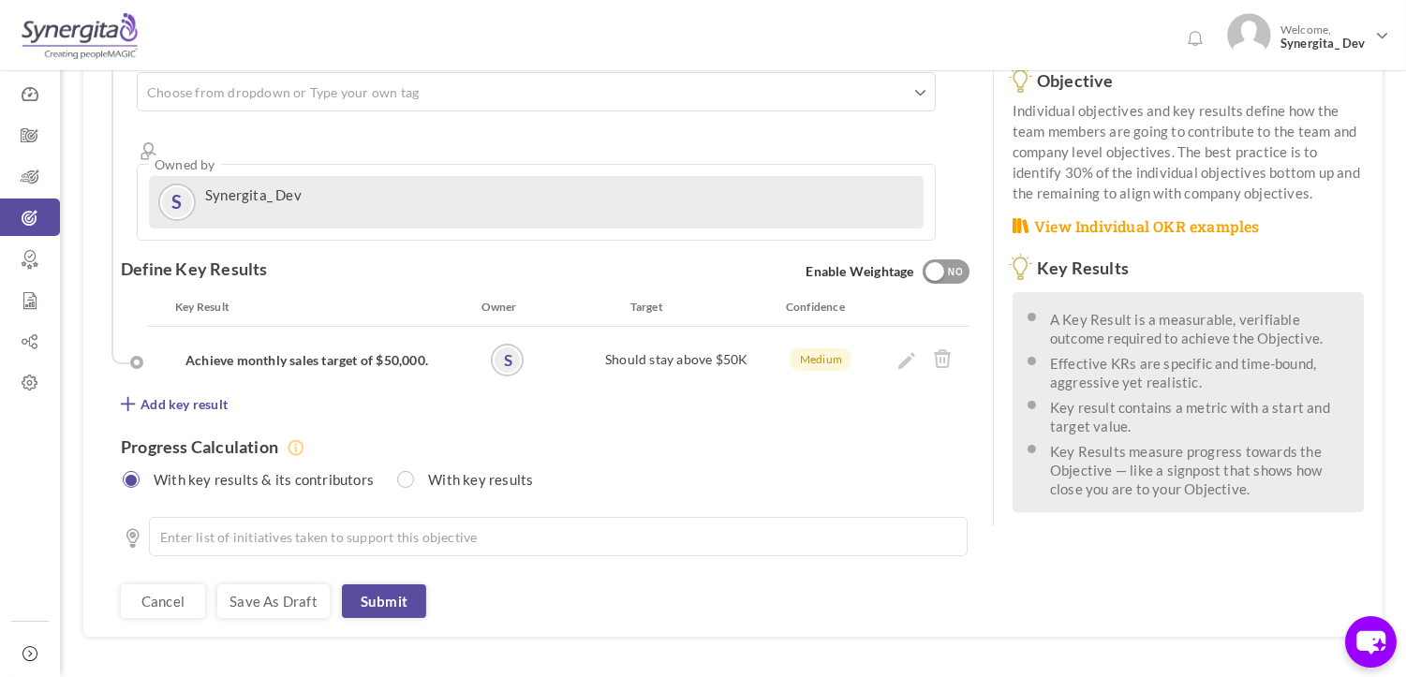
scroll to position [348, 0]
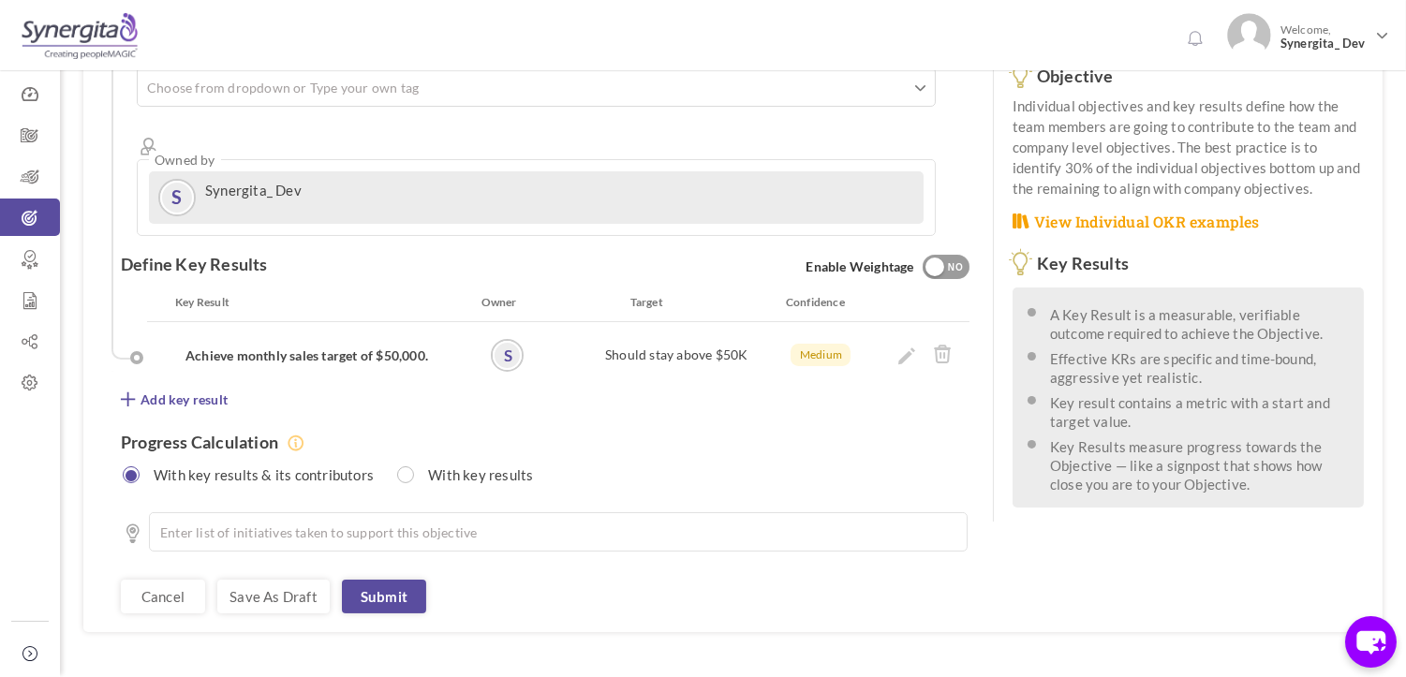
drag, startPoint x: 678, startPoint y: 285, endPoint x: 746, endPoint y: 290, distance: 67.7
click at [733, 346] on label "Should stay above $50K" at bounding box center [676, 355] width 142 height 19
click at [900, 348] on icon at bounding box center [906, 356] width 17 height 17
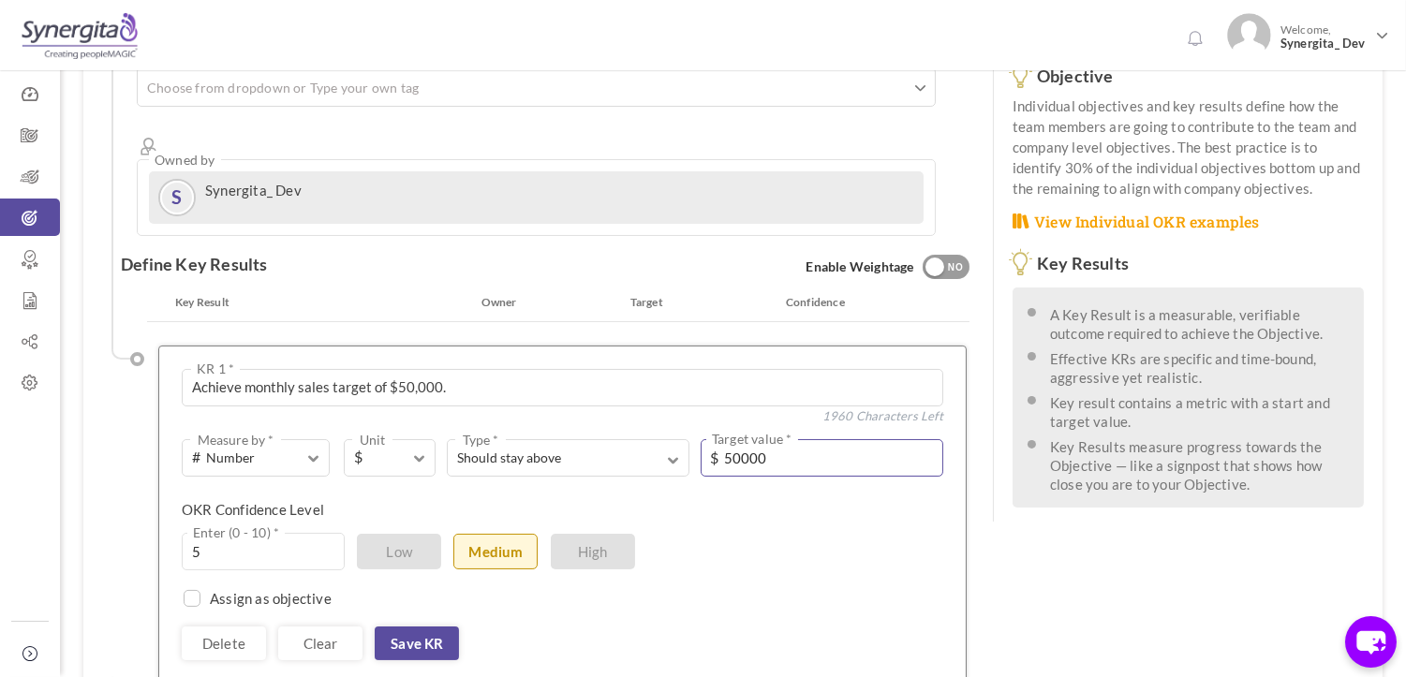
click at [822, 439] on input "50000" at bounding box center [822, 457] width 243 height 37
drag, startPoint x: 806, startPoint y: 387, endPoint x: 741, endPoint y: 407, distance: 67.6
click at [743, 439] on input "50000" at bounding box center [822, 457] width 243 height 37
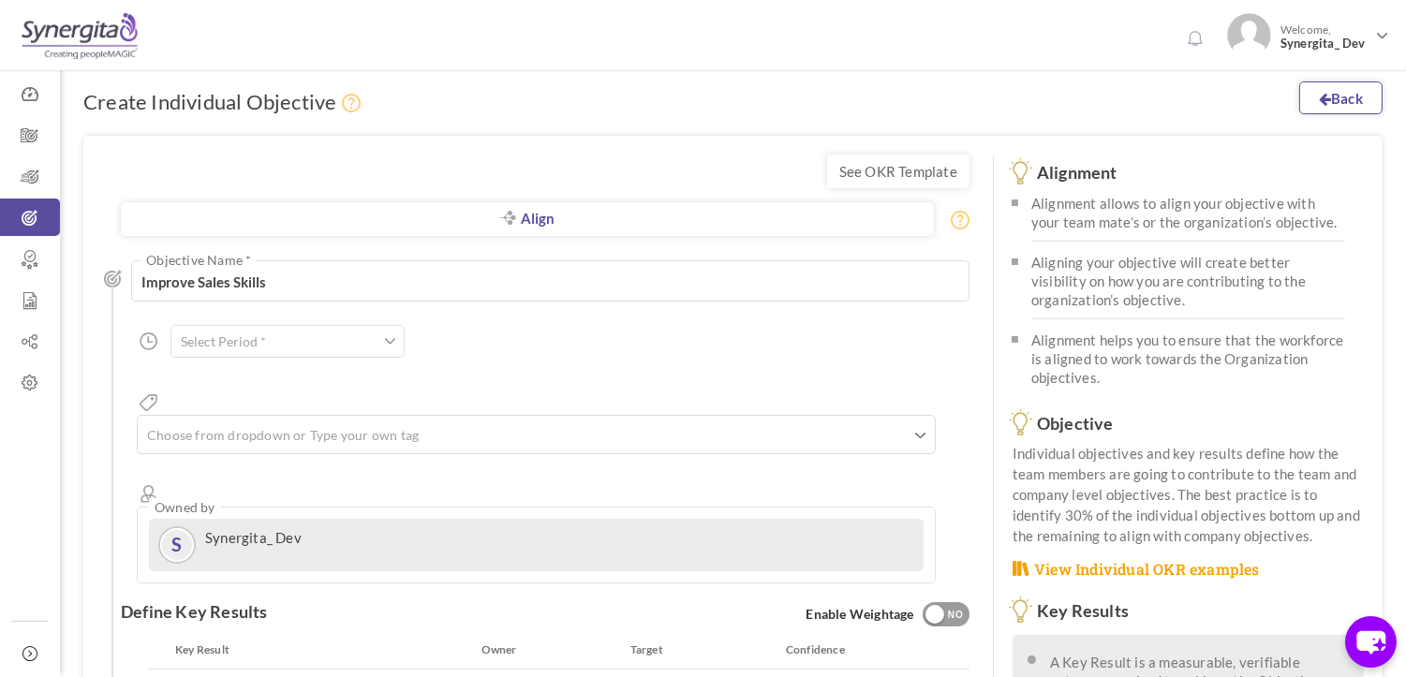
click at [1354, 101] on link "Back" at bounding box center [1340, 97] width 83 height 33
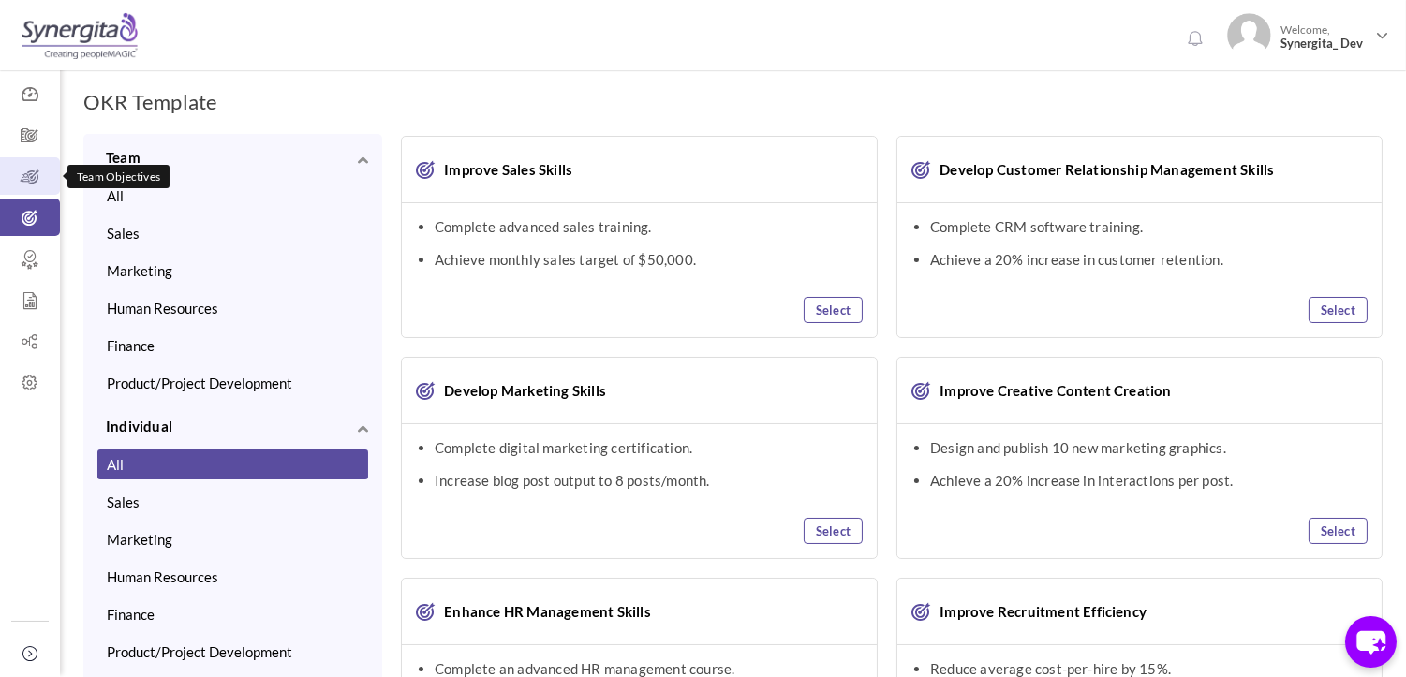
click at [25, 176] on icon at bounding box center [30, 177] width 60 height 19
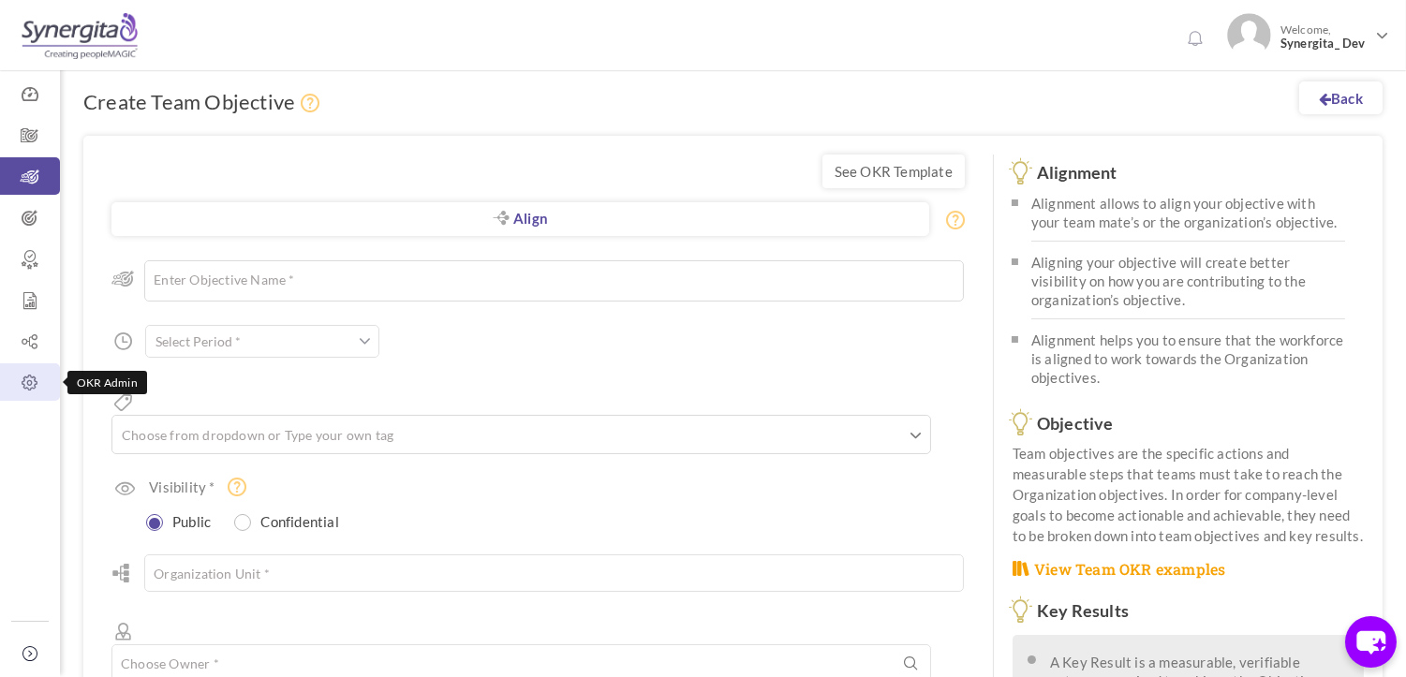
click at [30, 385] on icon at bounding box center [30, 383] width 60 height 19
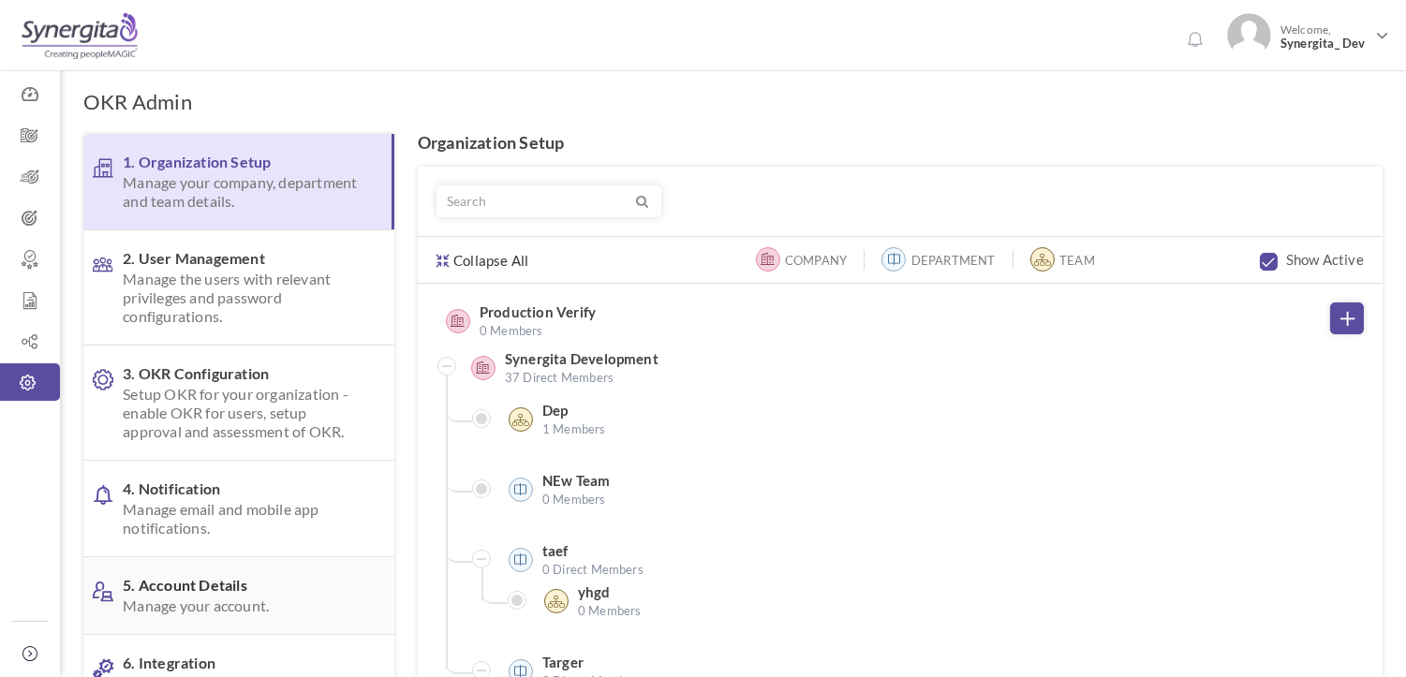
click at [221, 593] on span "5. Account Details Manage your account." at bounding box center [244, 595] width 243 height 39
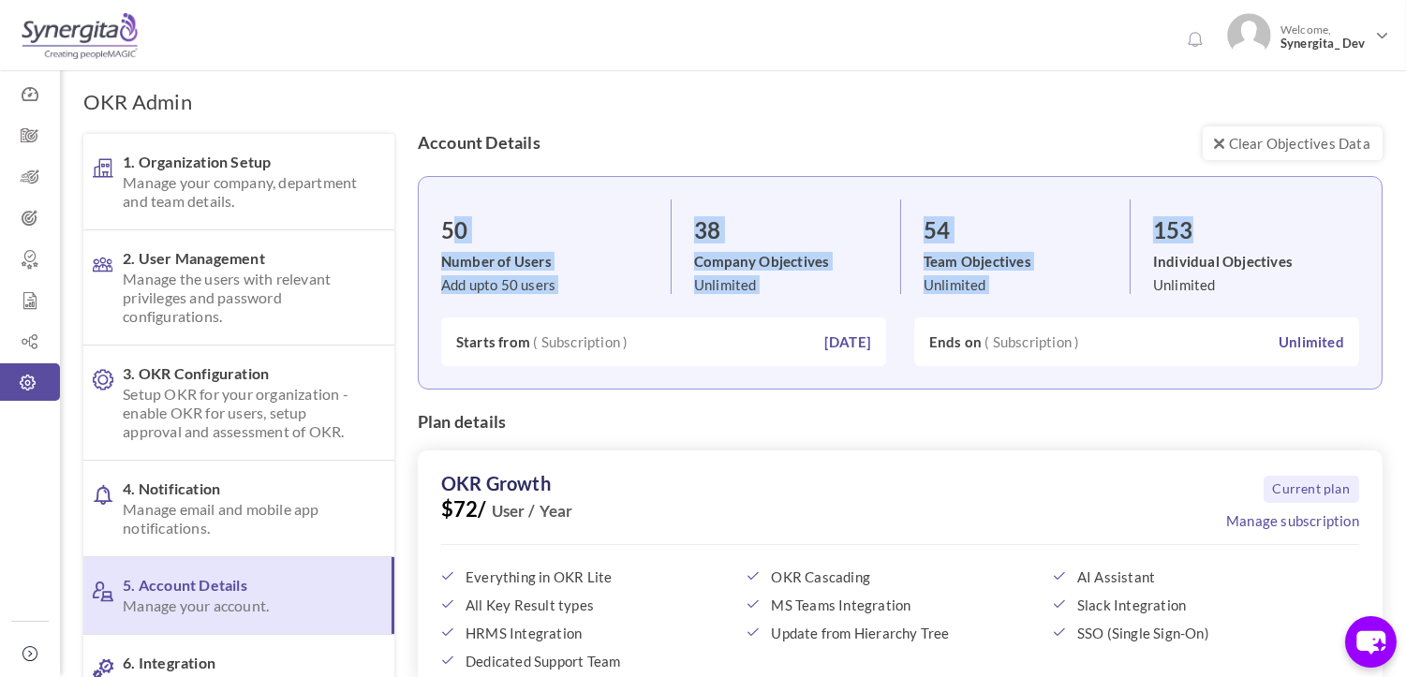
drag, startPoint x: 468, startPoint y: 229, endPoint x: 1215, endPoint y: 239, distance: 746.6
click at [1215, 200] on ul "50 Number of Users Add upto 50 users 38 Company Objectives Unlimited 54 Team Ob…" at bounding box center [900, 200] width 918 height 0
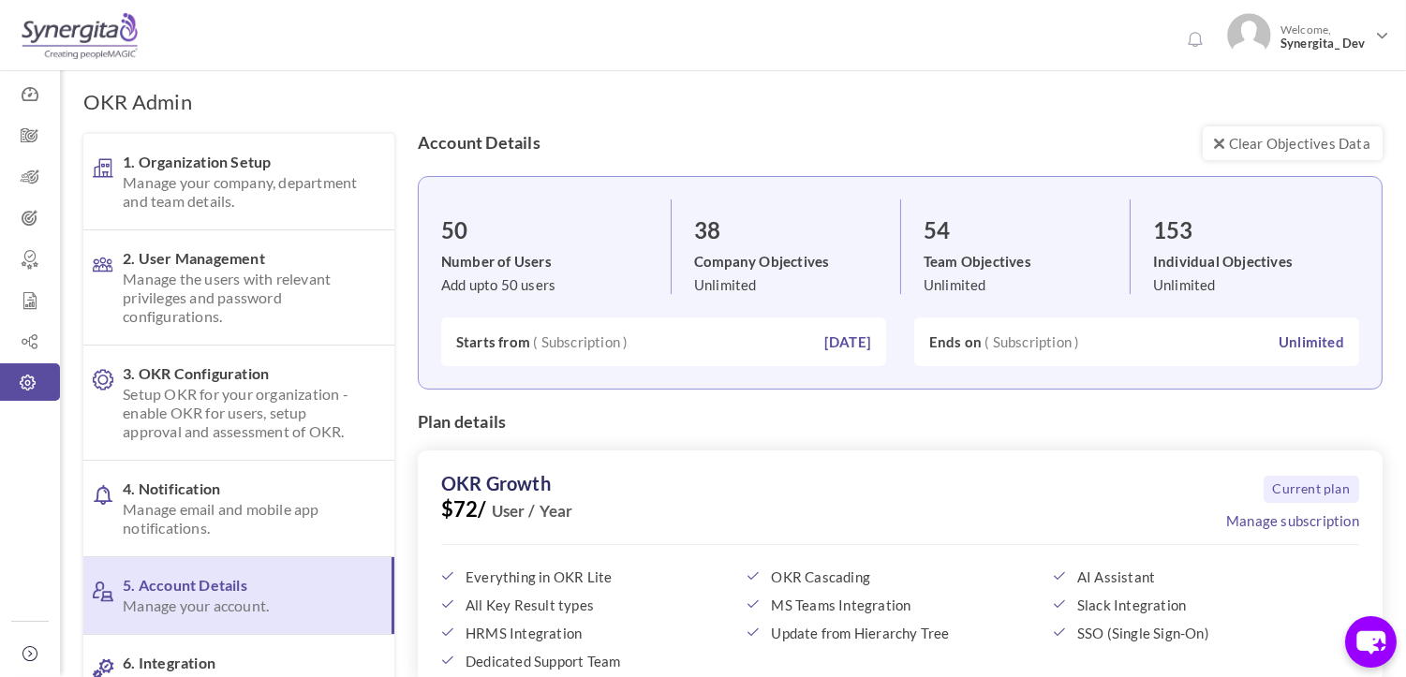
click at [593, 307] on div "50 Number of Users Add upto 50 users 38 Company Objectives Unlimited 54 Team Ob…" at bounding box center [900, 283] width 965 height 214
drag, startPoint x: 443, startPoint y: 313, endPoint x: 468, endPoint y: 311, distance: 25.4
click at [468, 311] on div "50 Number of Users Add upto 50 users 38 Company Objectives Unlimited 54 Team Ob…" at bounding box center [900, 283] width 965 height 214
